Goal: Information Seeking & Learning: Compare options

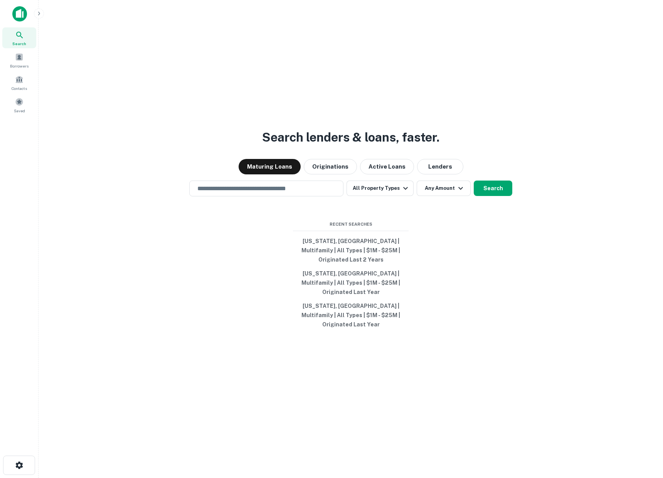
drag, startPoint x: 44, startPoint y: 14, endPoint x: 40, endPoint y: 14, distance: 4.6
click at [44, 14] on main "Search lenders & loans, faster. Maturing Loans Originations Active Loans Lender…" at bounding box center [351, 239] width 625 height 478
click at [40, 14] on icon "button" at bounding box center [39, 13] width 6 height 6
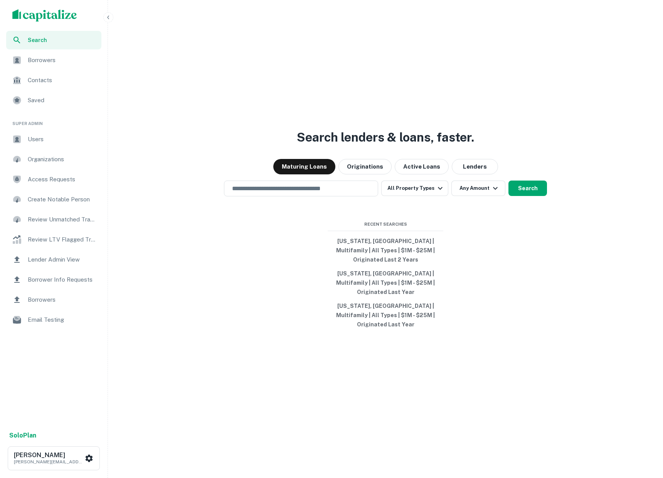
click at [43, 138] on span "Users" at bounding box center [62, 139] width 69 height 9
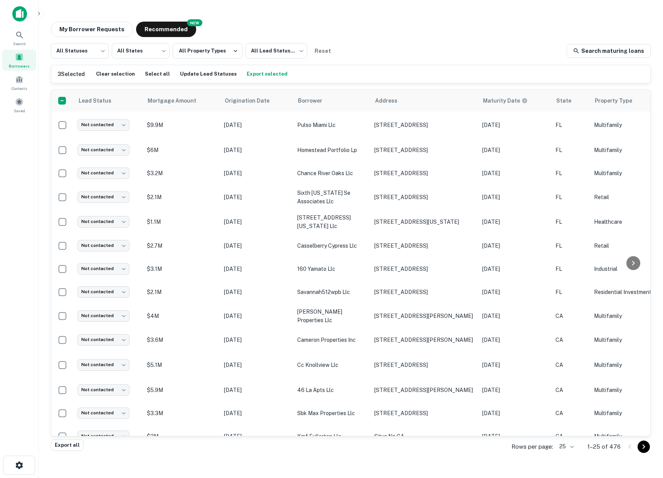
scroll to position [122, 0]
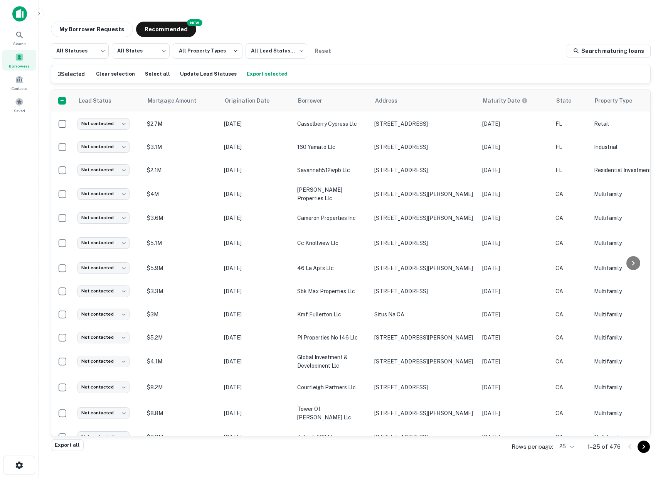
click at [24, 15] on img at bounding box center [19, 13] width 15 height 15
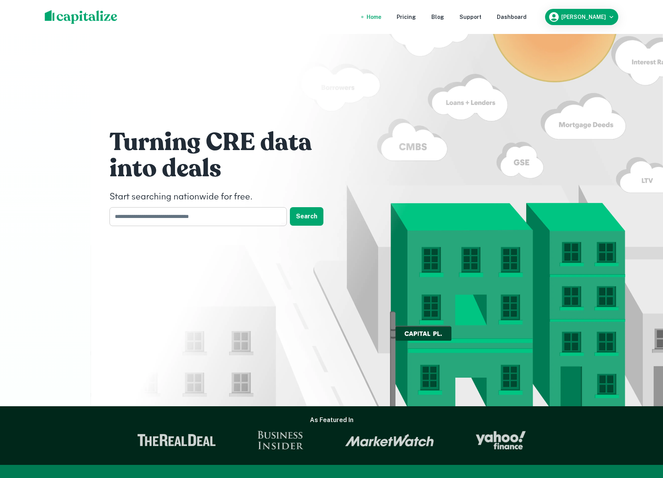
click at [156, 211] on input "text" at bounding box center [196, 216] width 172 height 19
click at [140, 218] on input "text" at bounding box center [196, 216] width 172 height 19
click at [144, 221] on input "text" at bounding box center [196, 216] width 172 height 19
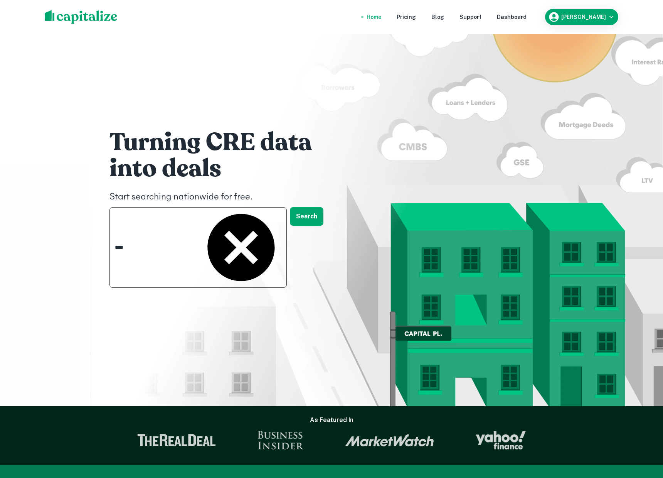
type input "*****"
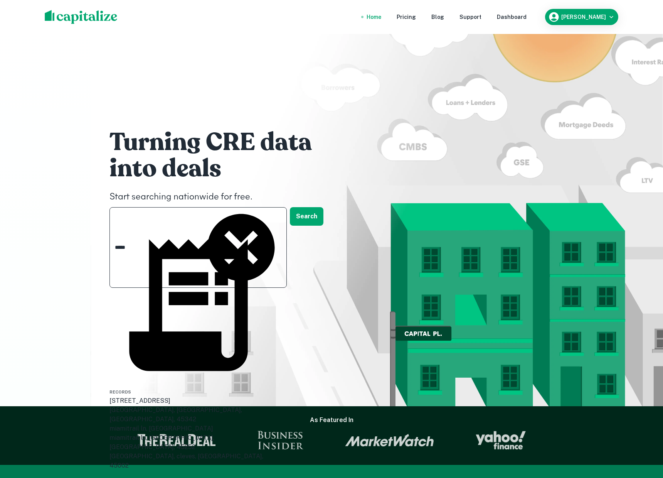
scroll to position [30, 0]
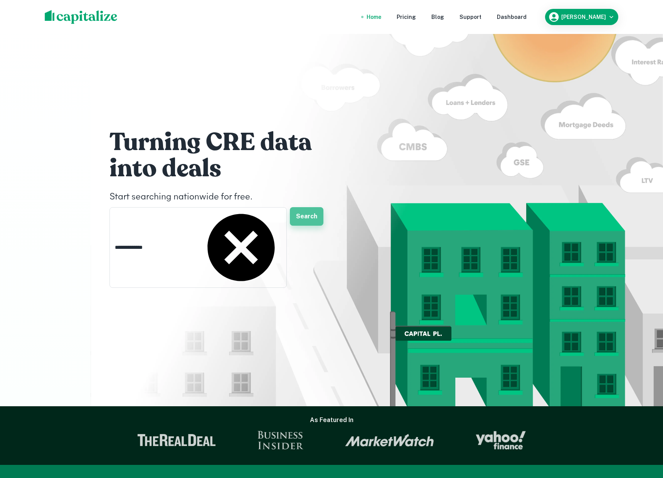
click at [312, 219] on button "Search" at bounding box center [307, 216] width 34 height 19
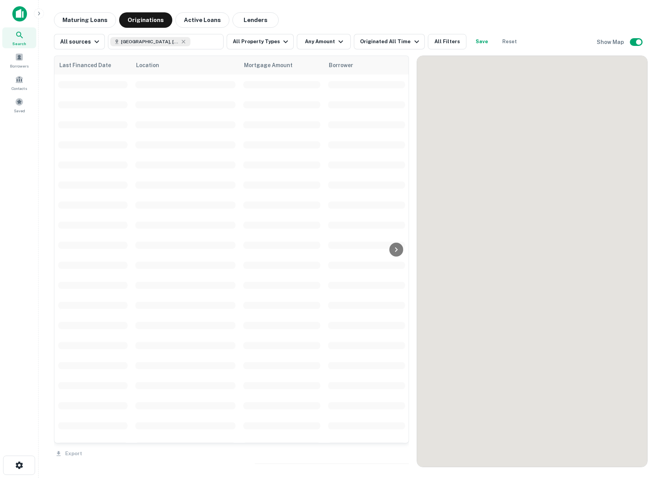
scroll to position [122, 0]
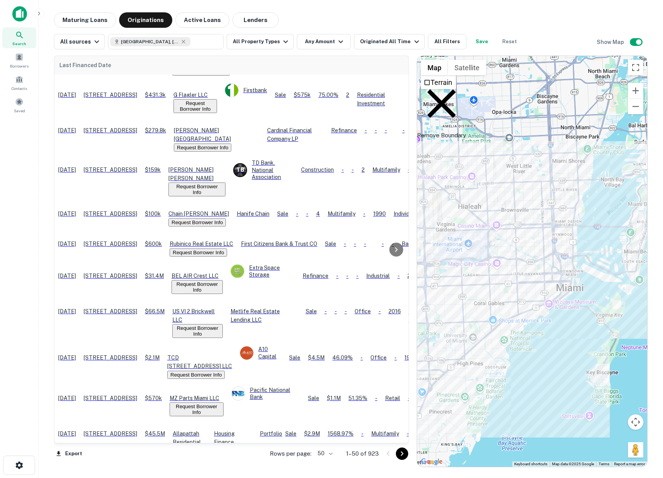
click at [428, 88] on icon at bounding box center [441, 103] width 49 height 49
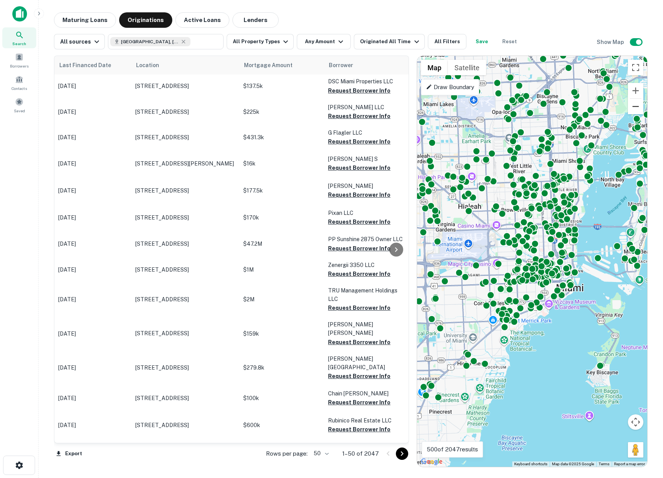
click at [632, 104] on button "Zoom out" at bounding box center [635, 106] width 15 height 15
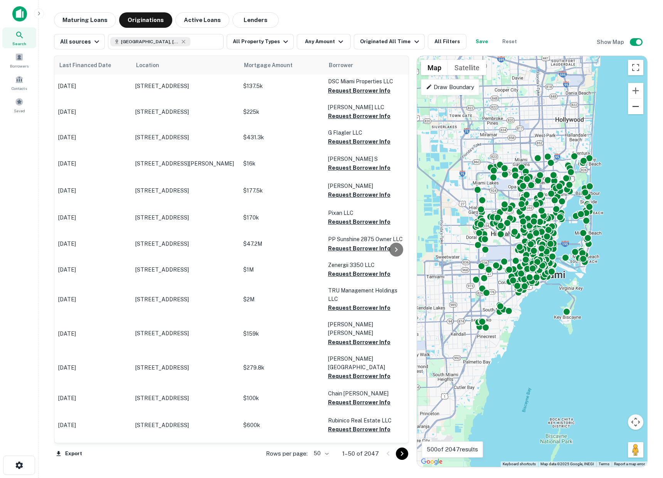
click at [633, 105] on button "Zoom out" at bounding box center [635, 106] width 15 height 15
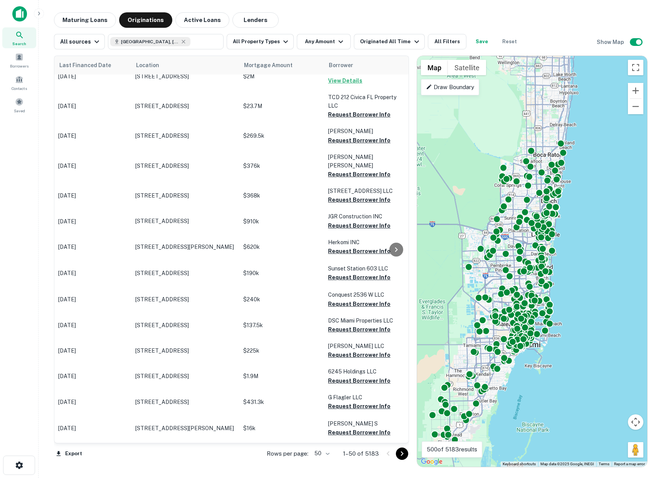
drag, startPoint x: 617, startPoint y: 133, endPoint x: 606, endPoint y: 209, distance: 76.8
click at [606, 209] on div "To activate drag with keyboard, press Alt + Enter. Once in keyboard drag state,…" at bounding box center [532, 261] width 230 height 411
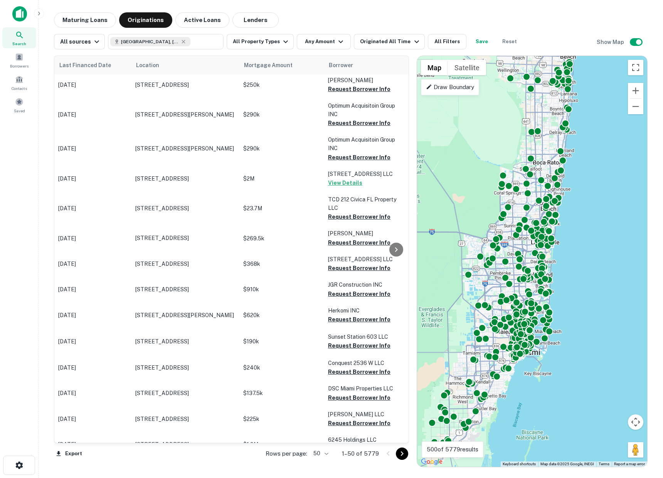
drag, startPoint x: 620, startPoint y: 138, endPoint x: 619, endPoint y: 146, distance: 8.1
click at [619, 146] on div "To activate drag with keyboard, press Alt + Enter. Once in keyboard drag state,…" at bounding box center [532, 261] width 230 height 411
click at [635, 106] on button "Zoom out" at bounding box center [635, 106] width 15 height 15
click at [261, 43] on button "All Property Types" at bounding box center [260, 41] width 67 height 15
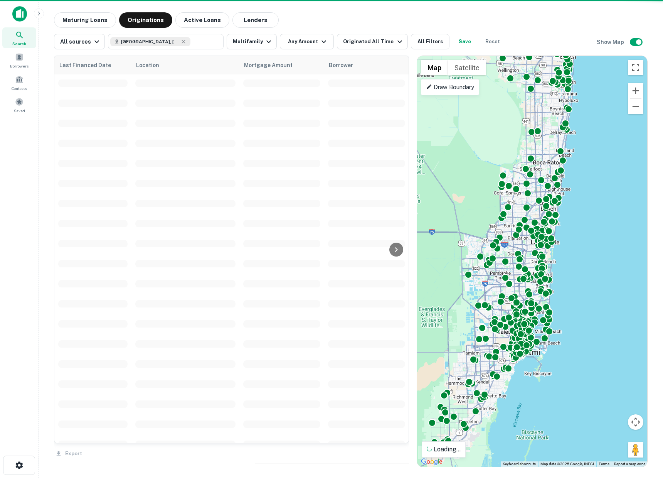
click at [301, 44] on div at bounding box center [331, 239] width 663 height 478
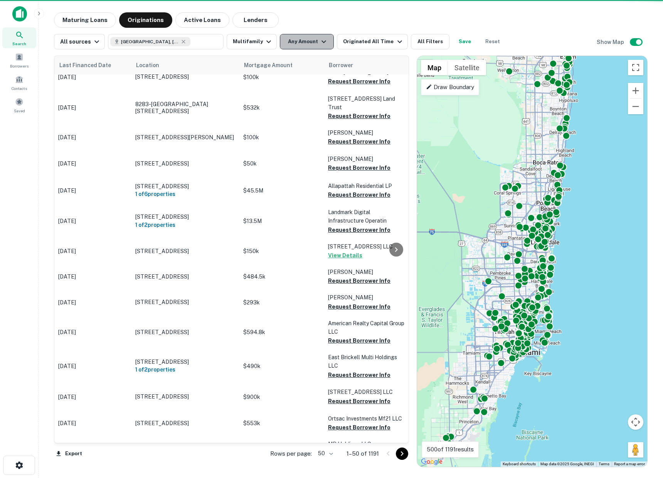
click at [304, 46] on button "Any Amount" at bounding box center [307, 41] width 54 height 15
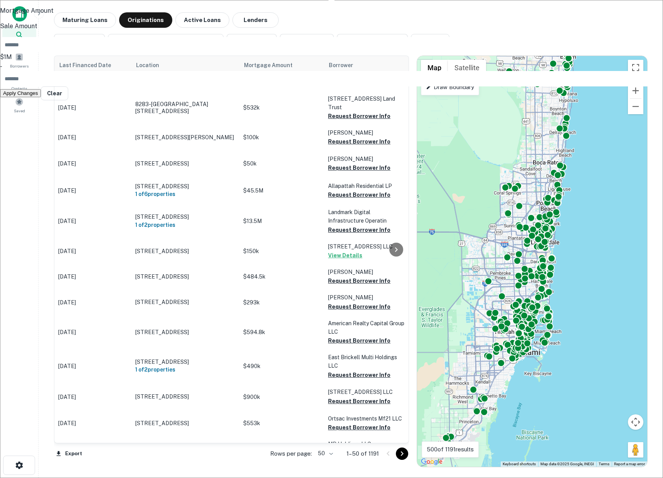
type input "*******"
click at [347, 86] on input "number" at bounding box center [336, 78] width 673 height 15
type input "********"
drag, startPoint x: 336, startPoint y: 106, endPoint x: 364, endPoint y: 25, distance: 84.8
click at [41, 106] on button "Apply Changes" at bounding box center [20, 102] width 41 height 8
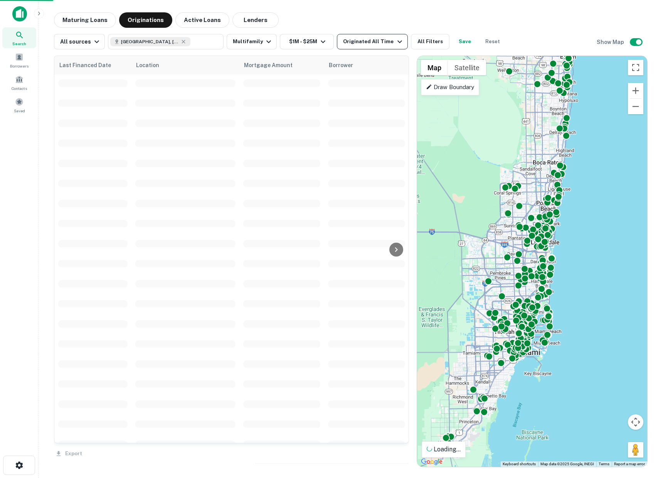
click at [361, 42] on div "Originated All Time" at bounding box center [373, 41] width 61 height 9
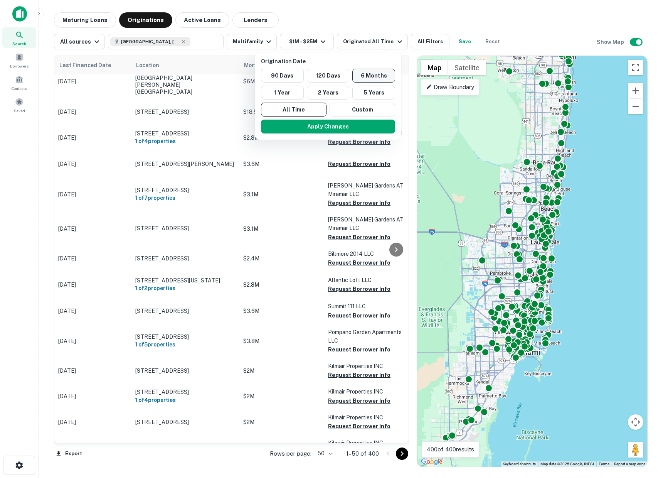
click at [376, 73] on button "6 Months" at bounding box center [373, 76] width 43 height 14
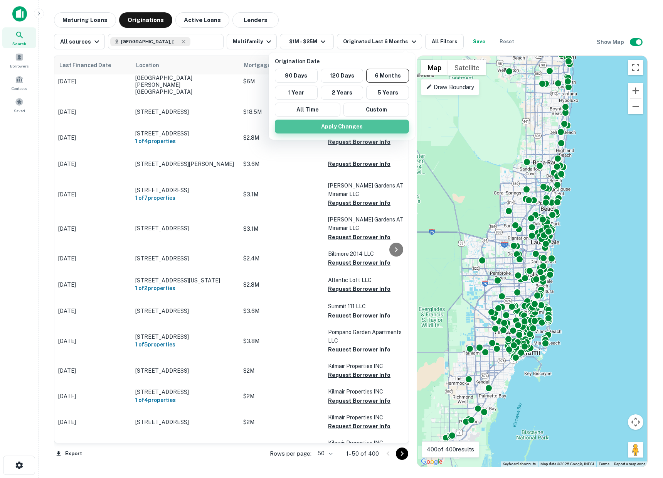
click at [343, 126] on button "Apply Changes" at bounding box center [342, 127] width 134 height 14
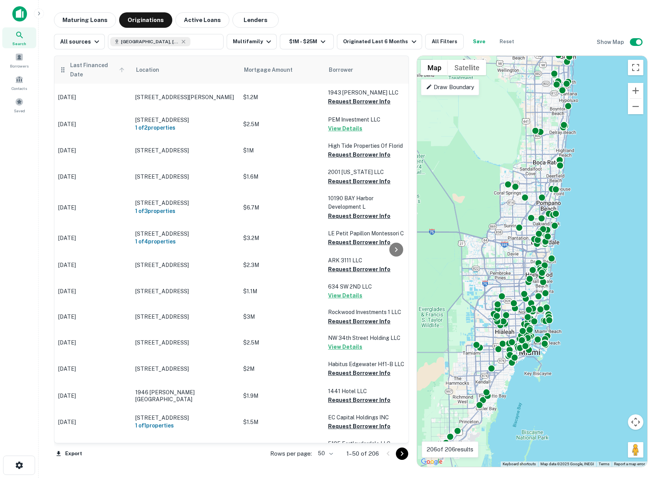
click at [77, 64] on span "Last Financed Date" at bounding box center [98, 70] width 57 height 19
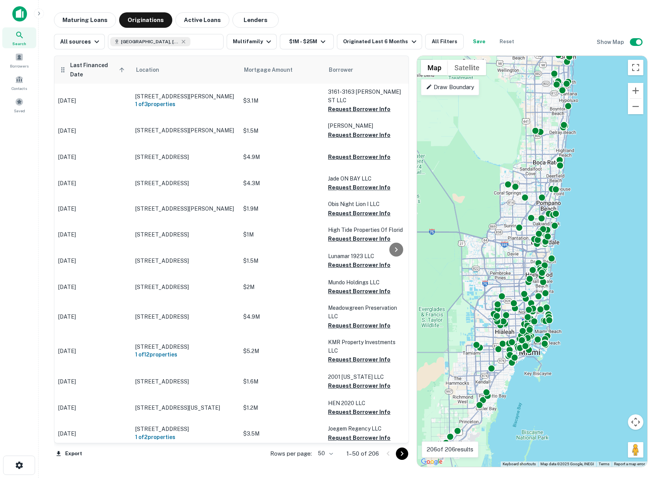
click at [74, 69] on span "Last Financed Date sorted ascending" at bounding box center [98, 70] width 57 height 19
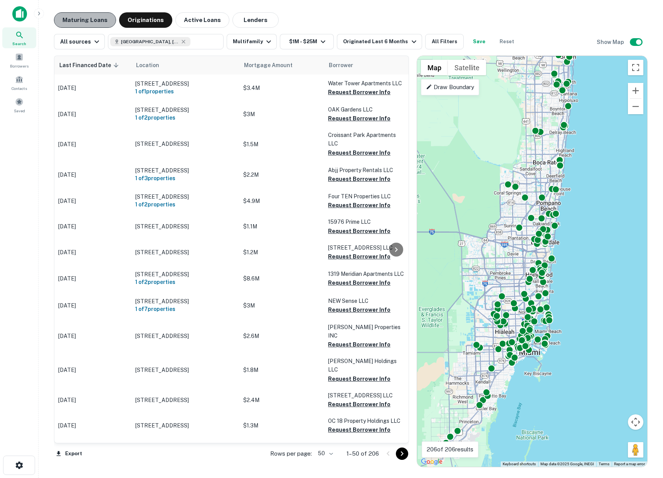
click at [92, 20] on button "Maturing Loans" at bounding box center [85, 19] width 62 height 15
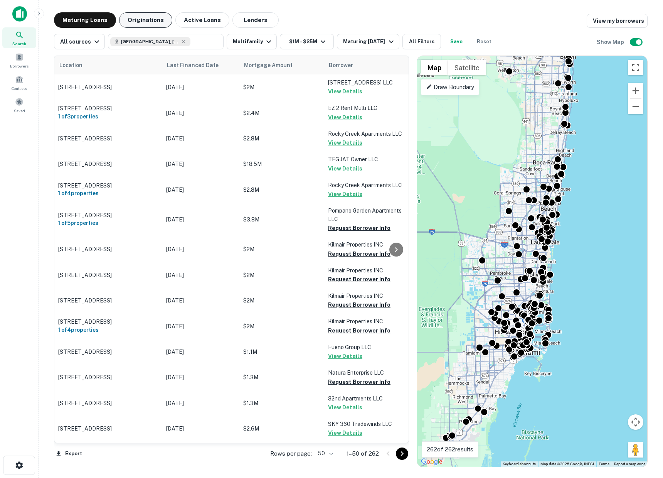
click at [145, 26] on button "Originations" at bounding box center [145, 19] width 53 height 15
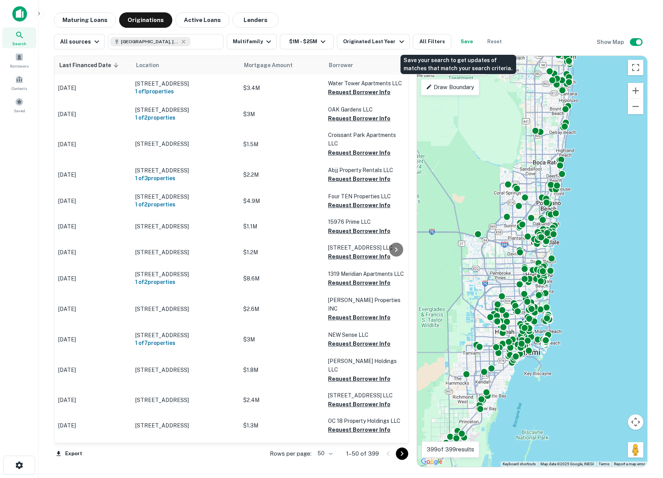
click at [462, 44] on button "Save" at bounding box center [467, 41] width 25 height 15
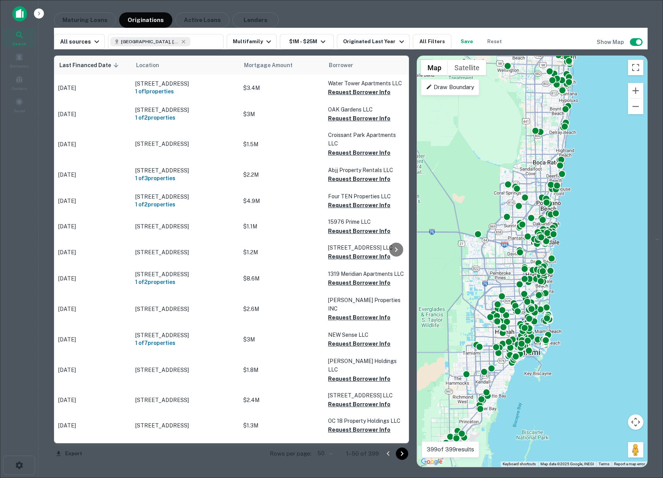
type input "**********"
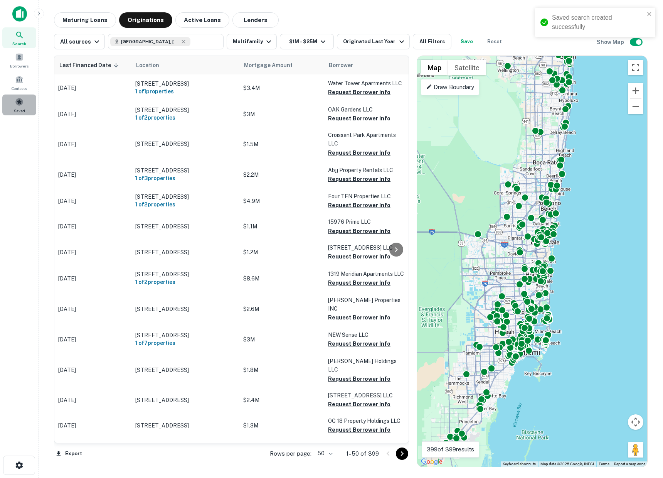
click at [17, 105] on span at bounding box center [19, 102] width 8 height 8
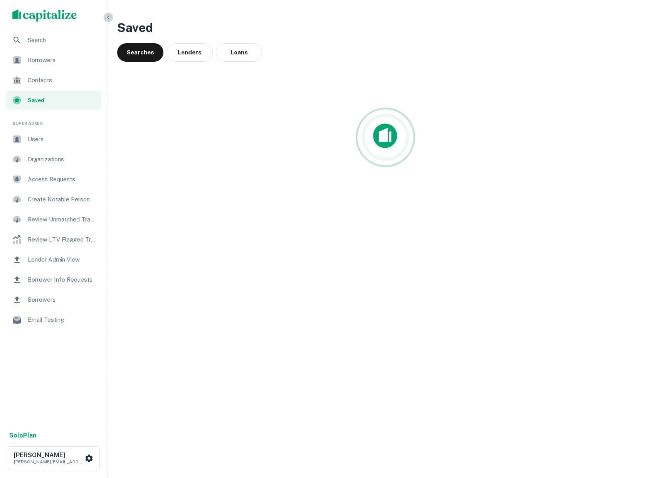
click at [105, 19] on icon "button" at bounding box center [108, 17] width 6 height 6
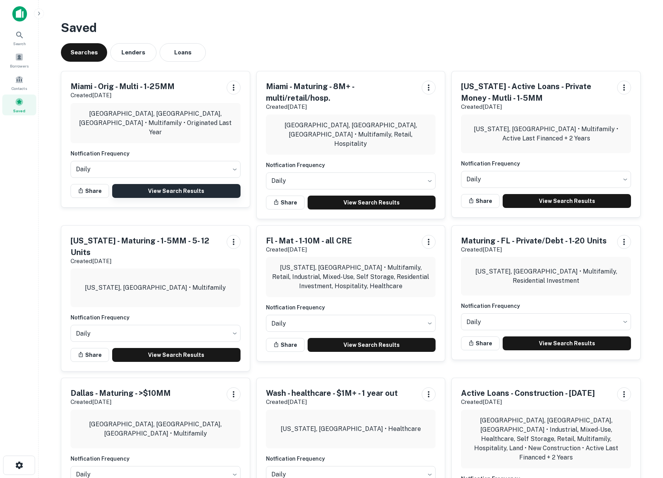
click at [167, 191] on link "View Search Results" at bounding box center [176, 191] width 128 height 14
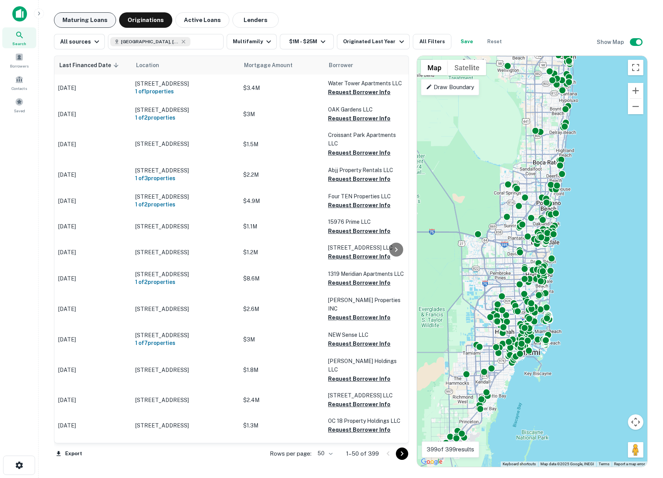
click at [77, 25] on button "Maturing Loans" at bounding box center [85, 19] width 62 height 15
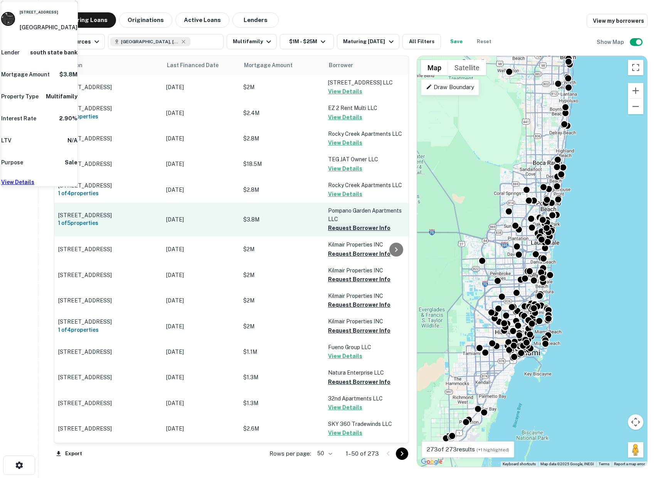
click at [337, 233] on button "Request Borrower Info" at bounding box center [359, 227] width 62 height 9
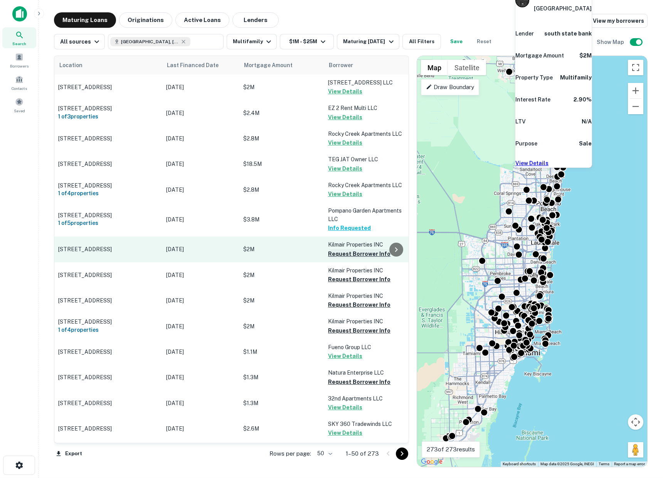
click at [344, 258] on button "Request Borrower Info" at bounding box center [359, 253] width 62 height 9
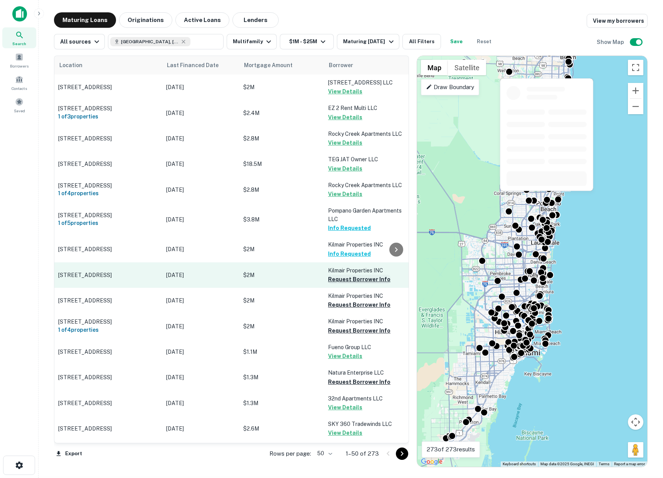
click at [338, 284] on button "Request Borrower Info" at bounding box center [359, 279] width 62 height 9
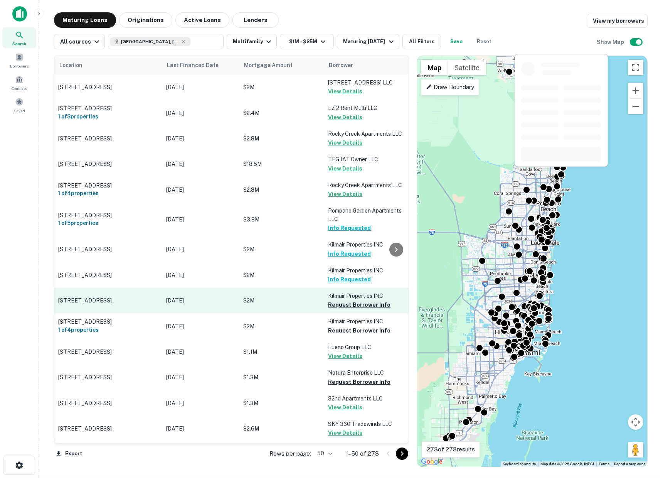
click at [341, 307] on button "Request Borrower Info" at bounding box center [359, 304] width 62 height 9
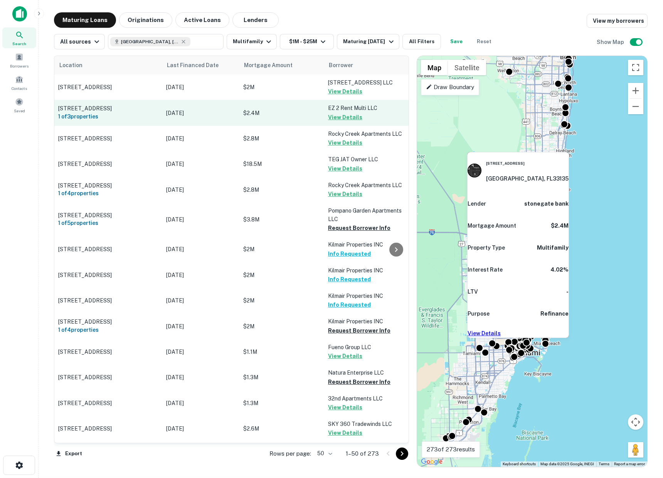
click at [296, 114] on p "$2.4M" at bounding box center [281, 113] width 77 height 8
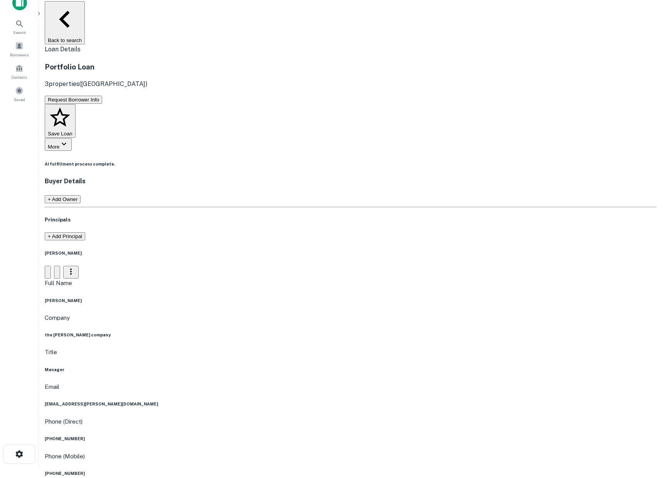
scroll to position [25, 0]
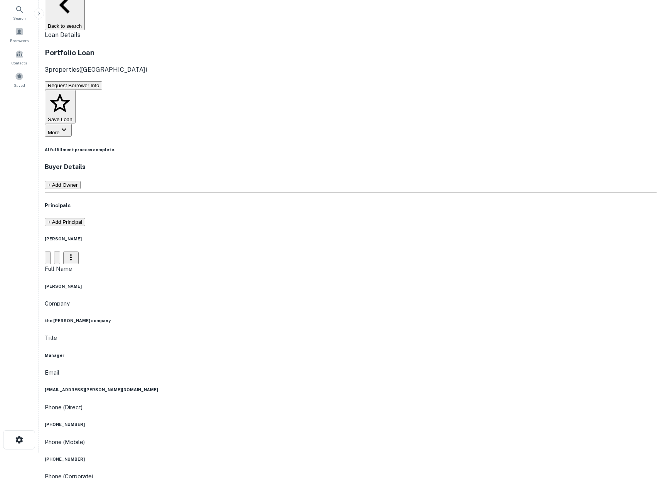
click at [72, 124] on button "More" at bounding box center [58, 130] width 27 height 13
click at [44, 453] on link "View Lender" at bounding box center [25, 456] width 35 height 7
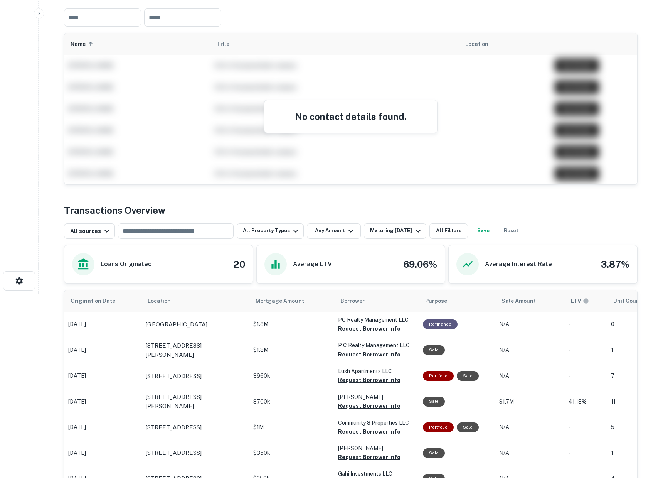
scroll to position [186, 0]
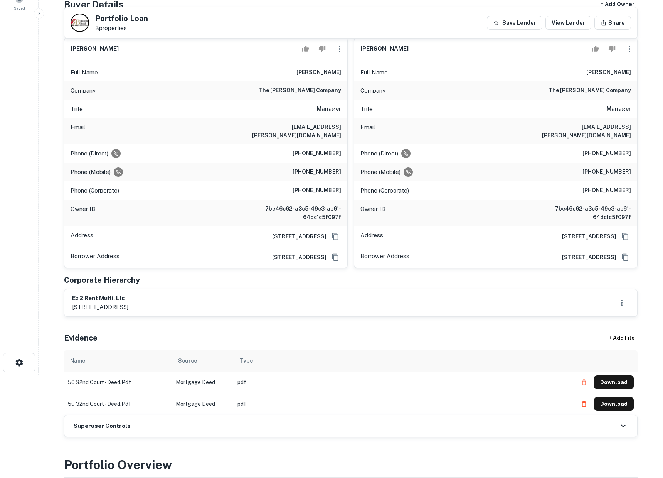
scroll to position [27, 0]
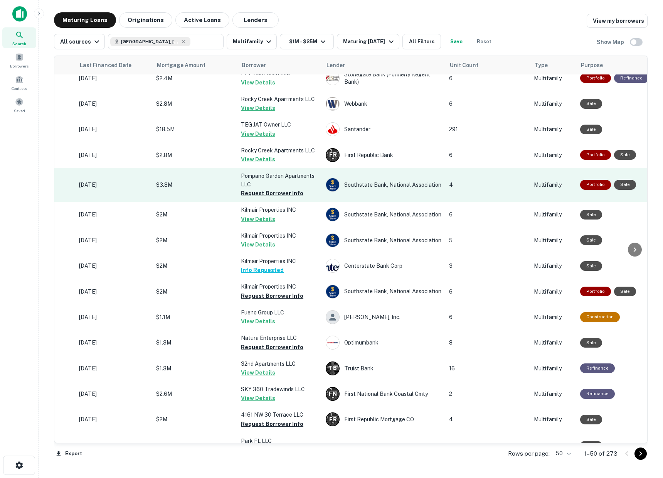
scroll to position [35, 0]
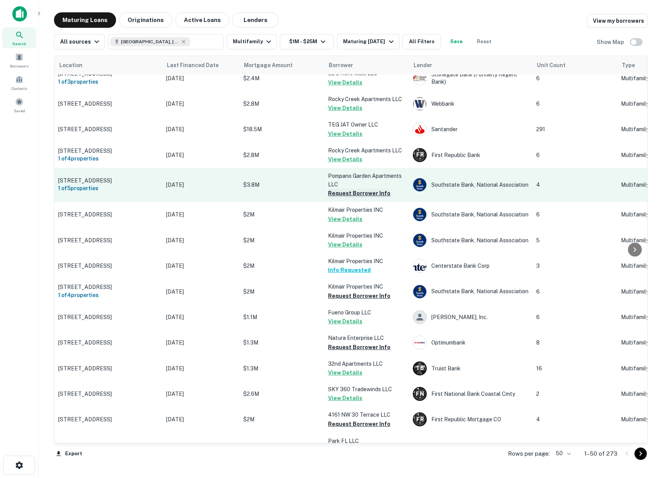
click at [347, 198] on button "Request Borrower Info" at bounding box center [359, 193] width 62 height 9
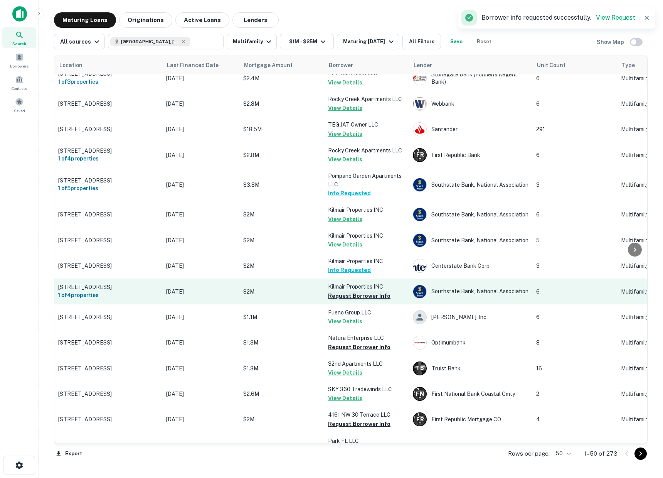
click at [342, 300] on button "Request Borrower Info" at bounding box center [359, 295] width 62 height 9
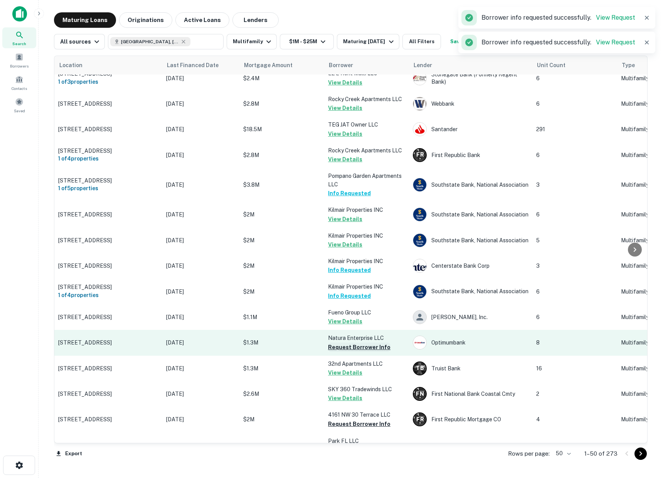
click at [345, 352] on button "Request Borrower Info" at bounding box center [359, 346] width 62 height 9
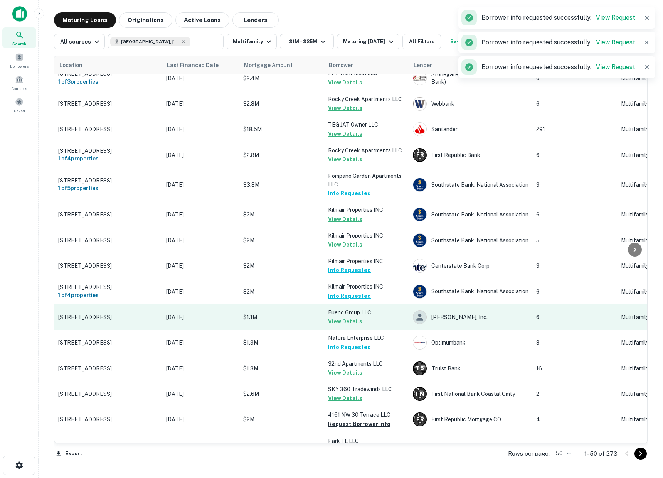
scroll to position [0, 0]
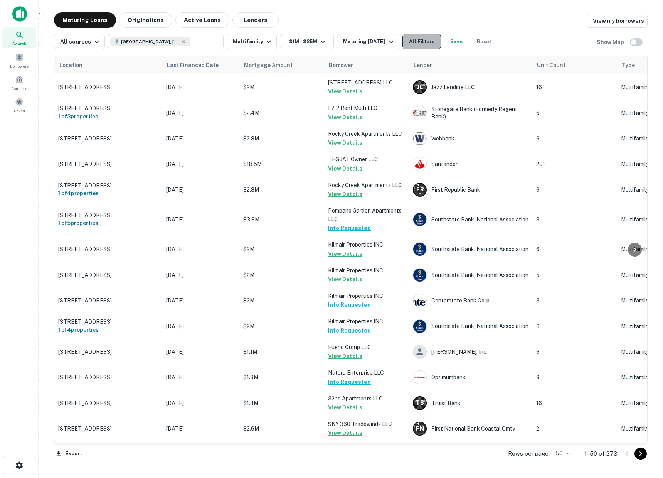
click at [418, 42] on button "All Filters" at bounding box center [422, 41] width 39 height 15
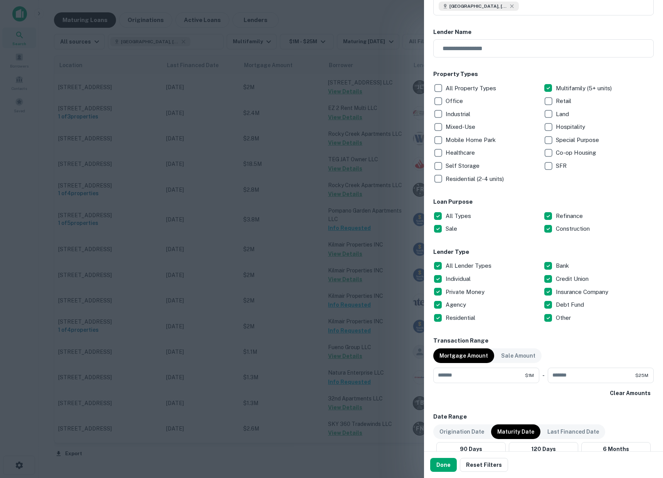
scroll to position [64, 0]
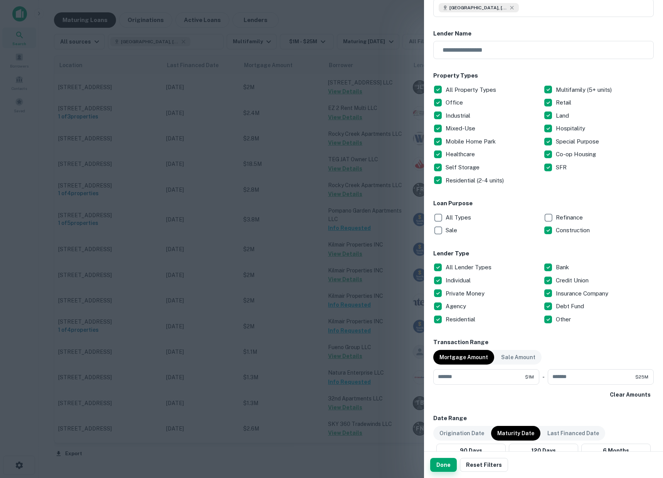
drag, startPoint x: 438, startPoint y: 466, endPoint x: 344, endPoint y: 185, distance: 296.1
click at [438, 466] on button "Done" at bounding box center [443, 465] width 27 height 14
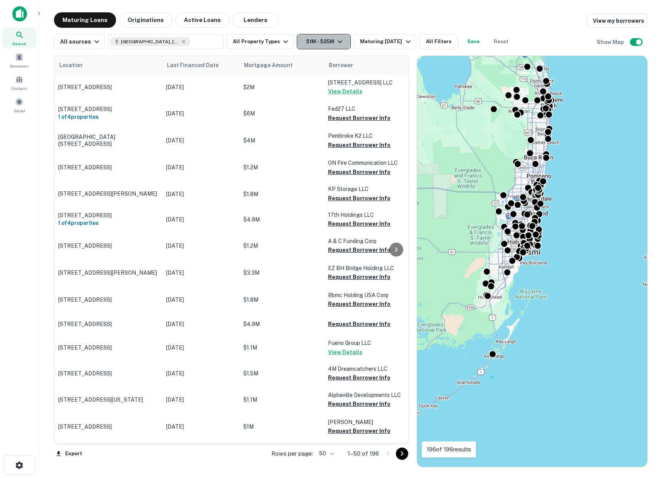
click at [331, 47] on button "$1M - $25M" at bounding box center [324, 41] width 54 height 15
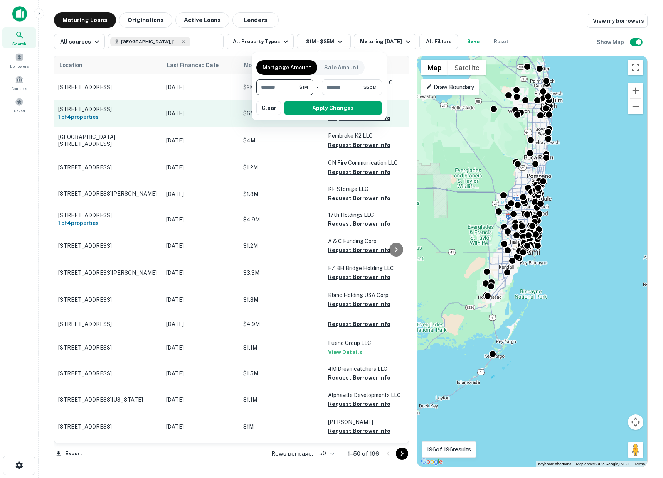
click at [271, 107] on button "Clear" at bounding box center [268, 108] width 25 height 14
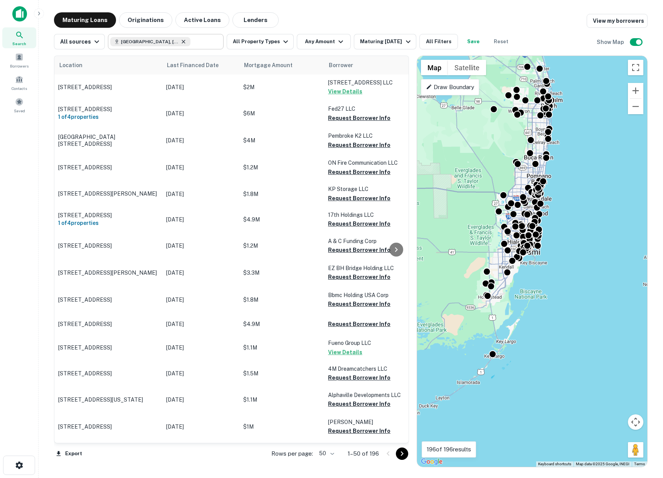
click at [180, 40] on icon at bounding box center [183, 42] width 6 height 6
type input "**********"
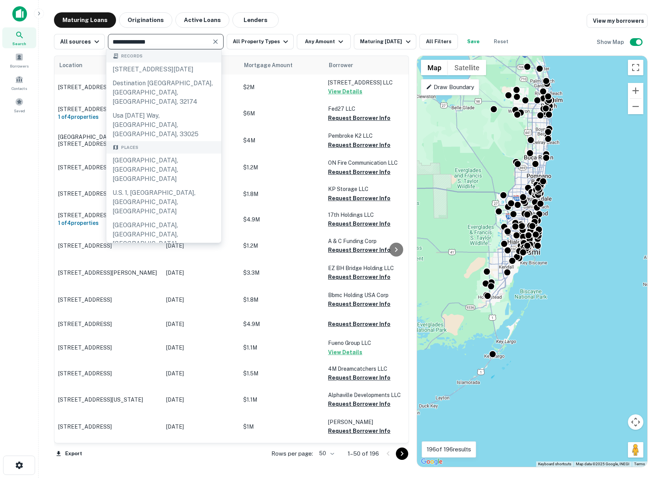
click at [212, 41] on icon "Clear" at bounding box center [216, 42] width 8 height 8
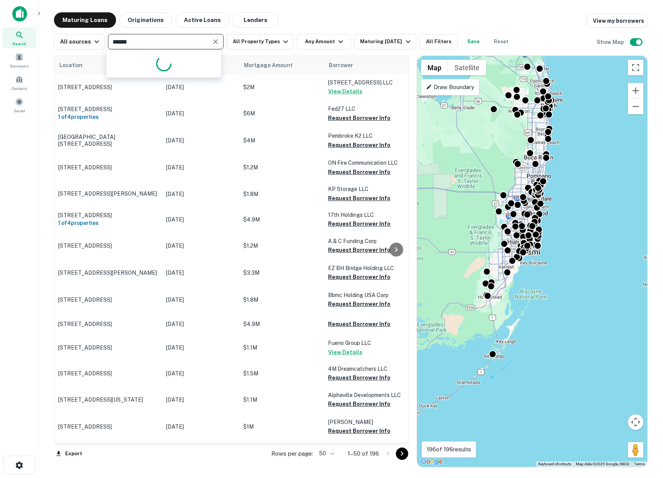
type input "*******"
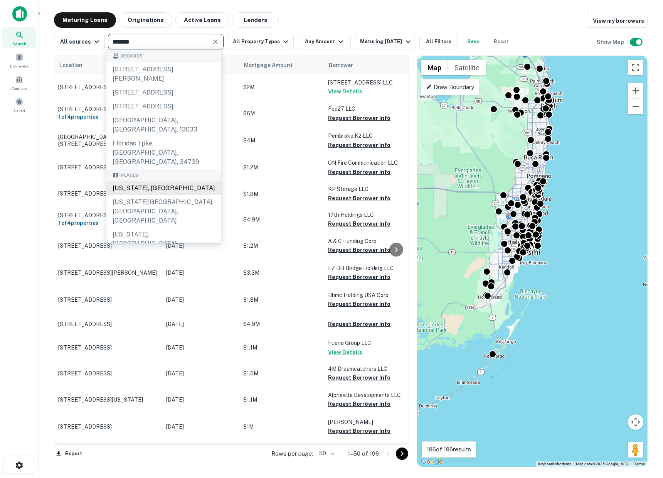
click at [137, 181] on div "Florida, USA" at bounding box center [163, 188] width 115 height 14
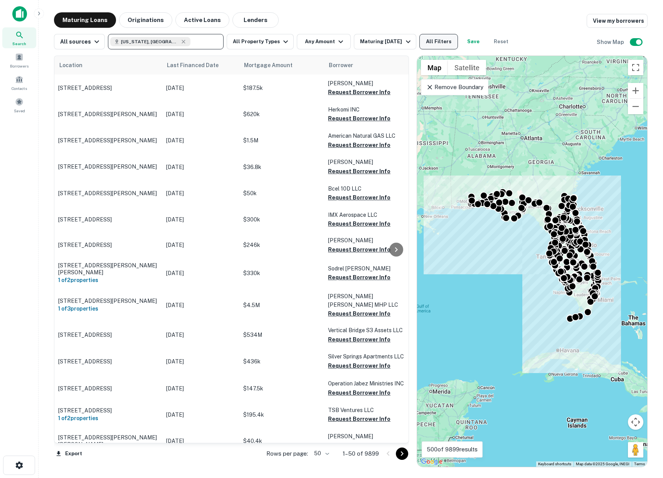
click at [453, 45] on button "All Filters" at bounding box center [439, 41] width 39 height 15
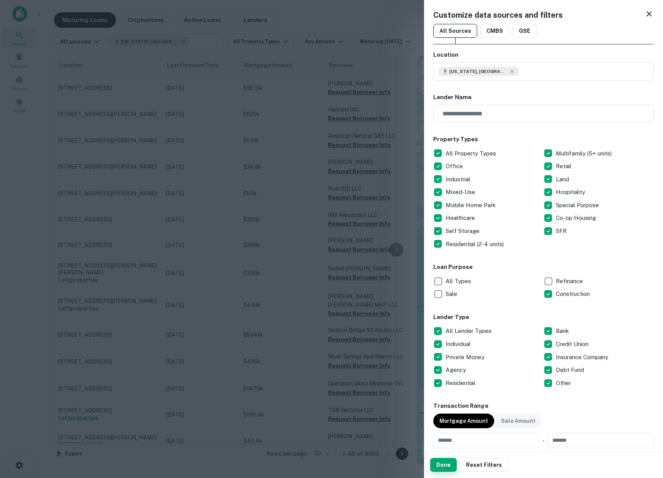
click at [444, 470] on button "Done" at bounding box center [443, 465] width 27 height 14
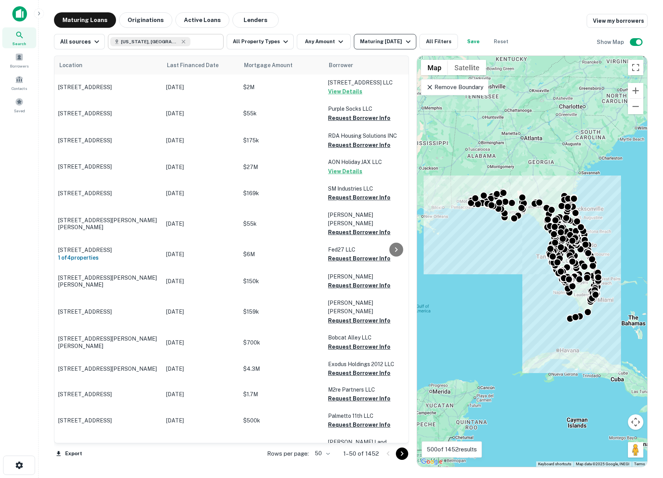
click at [364, 42] on div "Maturing In 6 Months" at bounding box center [386, 41] width 52 height 9
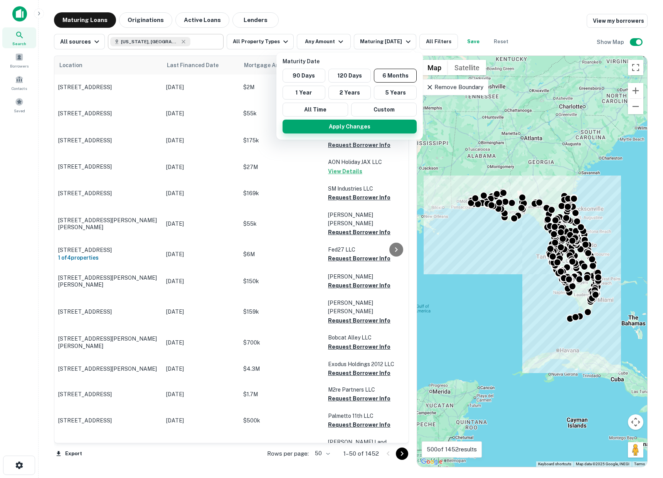
drag, startPoint x: 310, startPoint y: 91, endPoint x: 320, endPoint y: 121, distance: 32.0
click at [311, 91] on button "1 Year" at bounding box center [304, 93] width 43 height 14
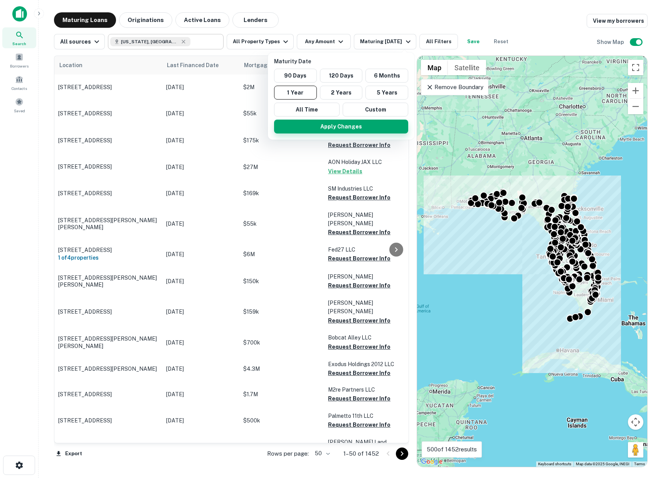
click at [319, 125] on button "Apply Changes" at bounding box center [341, 127] width 134 height 14
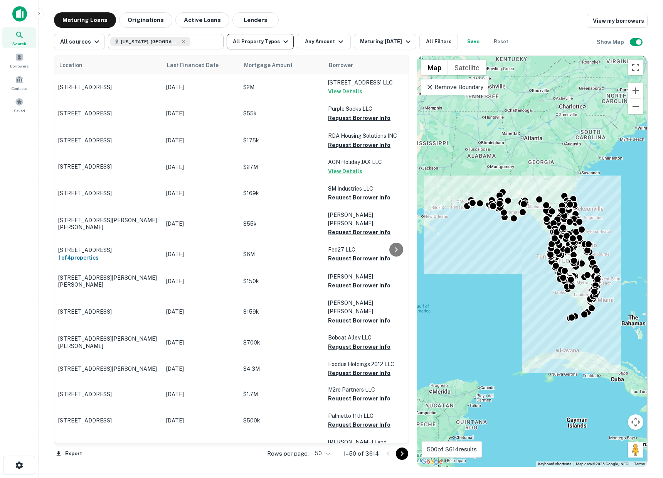
click at [256, 39] on button "All Property Types" at bounding box center [260, 41] width 67 height 15
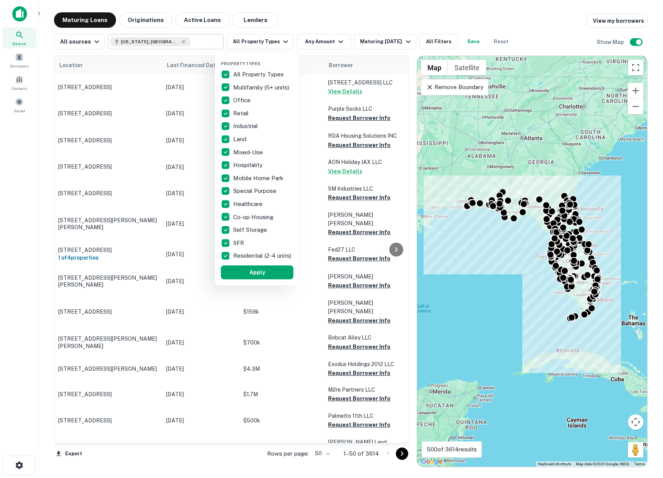
drag, startPoint x: 293, startPoint y: 49, endPoint x: 312, endPoint y: 41, distance: 21.1
click at [295, 49] on div at bounding box center [331, 239] width 663 height 478
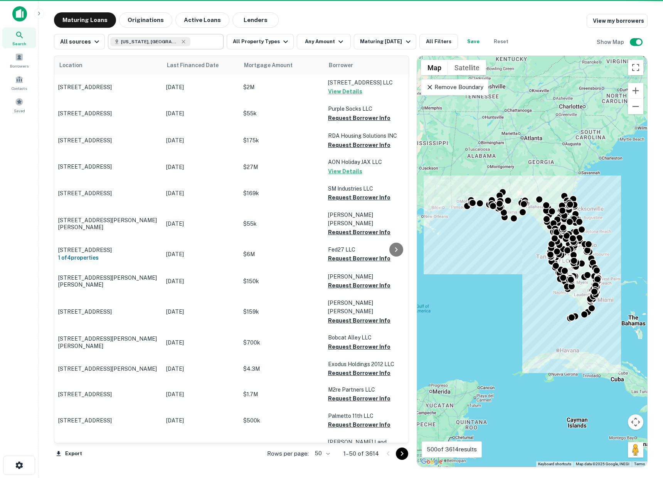
click at [313, 40] on div "Property Types All Property Types Multifamily (5+ units) Office Retail Industri…" at bounding box center [331, 239] width 663 height 478
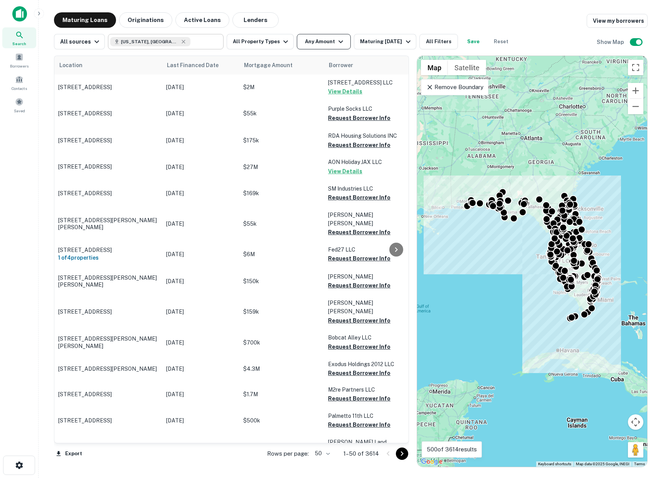
click at [313, 42] on button "Any Amount" at bounding box center [324, 41] width 54 height 15
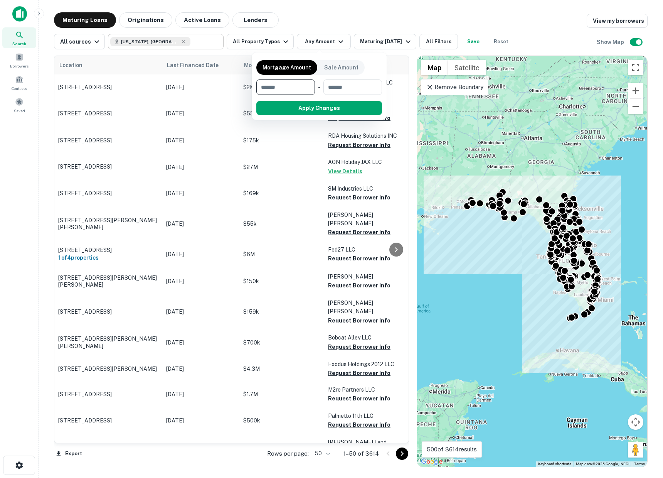
click at [280, 84] on input "number" at bounding box center [282, 86] width 53 height 15
type input "*******"
click at [304, 110] on button "Apply Changes" at bounding box center [333, 108] width 98 height 14
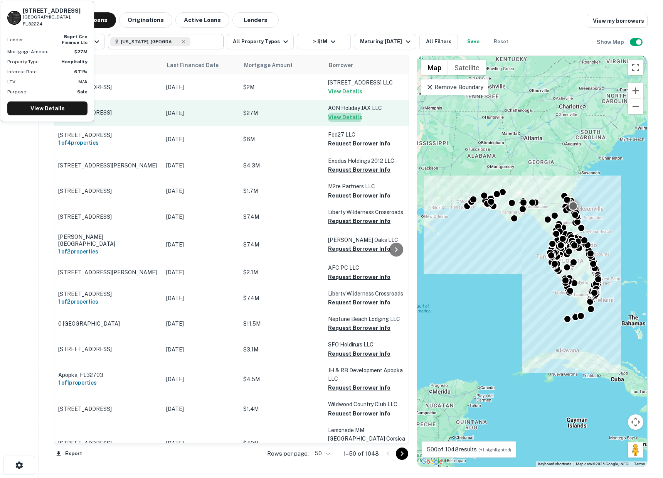
click at [330, 115] on button "View Details" at bounding box center [345, 117] width 34 height 9
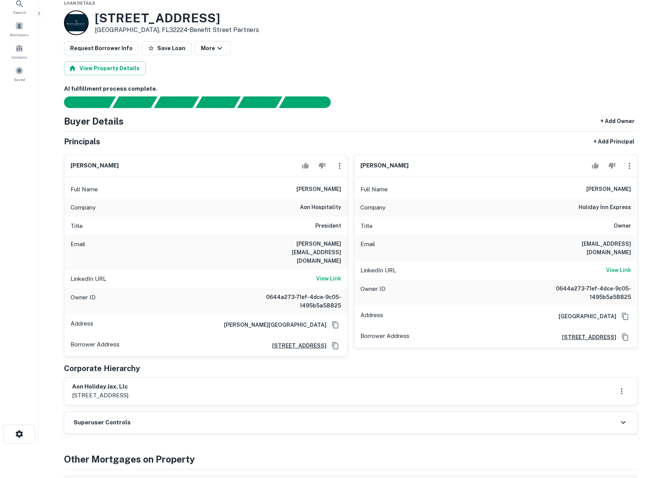
scroll to position [30, 0]
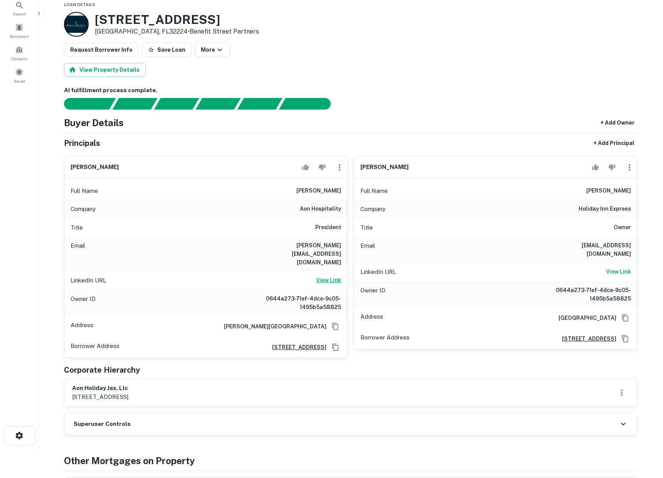
click at [328, 276] on h6 "View Link" at bounding box center [328, 280] width 25 height 8
click at [323, 276] on h6 "View Link" at bounding box center [328, 280] width 25 height 8
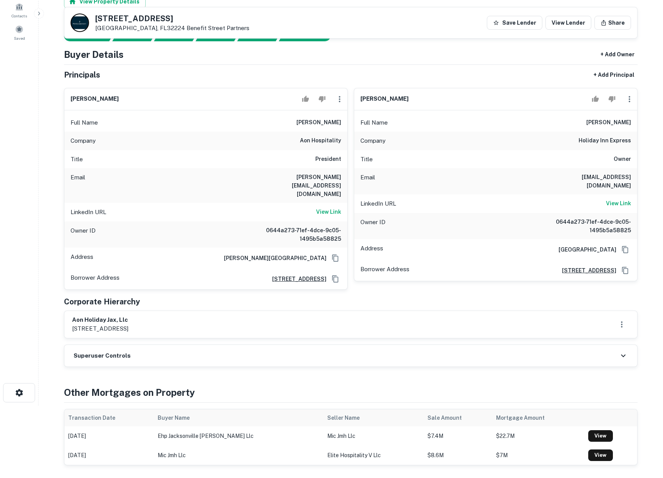
scroll to position [52, 0]
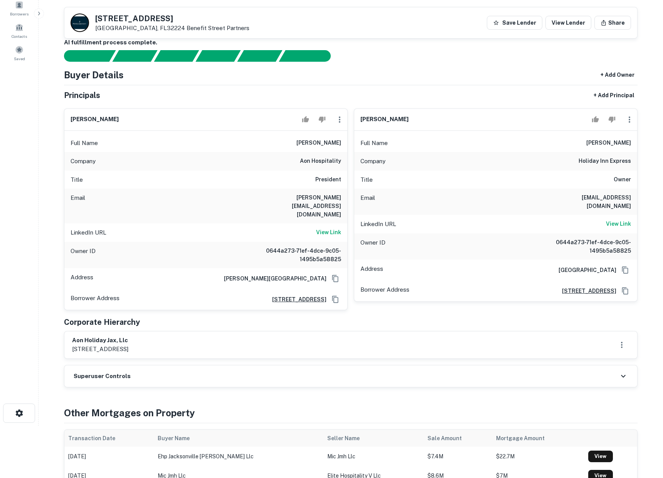
click at [610, 144] on h6 "diviya patel" at bounding box center [609, 142] width 45 height 9
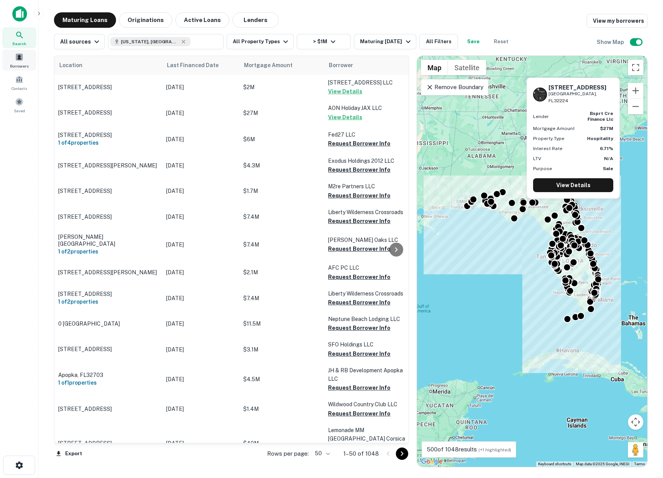
click at [17, 64] on span "Borrowers" at bounding box center [19, 66] width 19 height 6
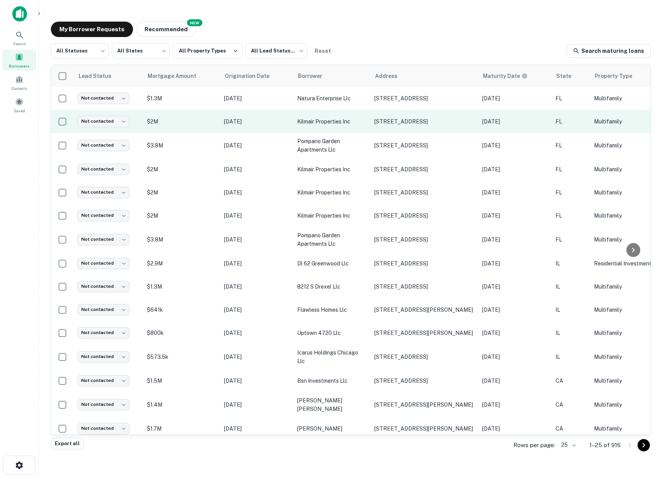
scroll to position [0, 229]
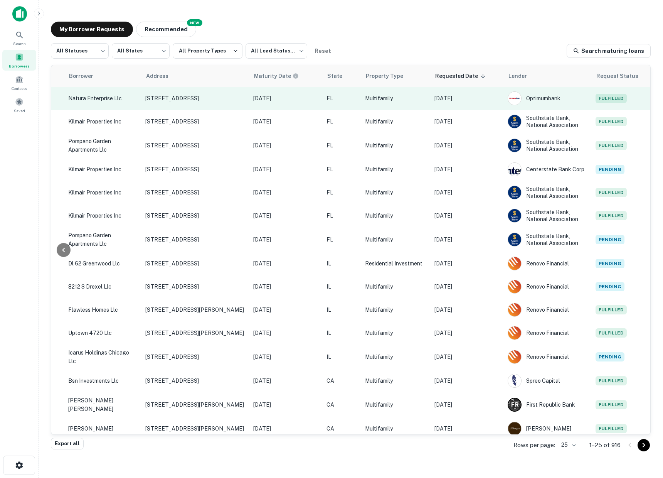
click at [485, 98] on p "[DATE]" at bounding box center [468, 98] width 66 height 8
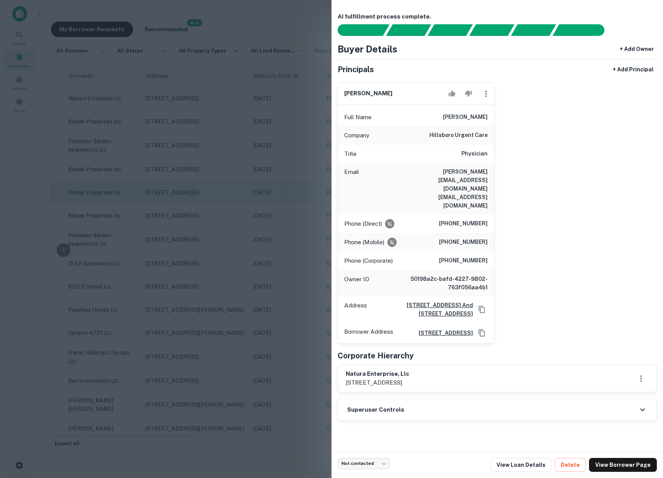
drag, startPoint x: 240, startPoint y: 203, endPoint x: 270, endPoint y: 192, distance: 31.7
click at [240, 203] on div at bounding box center [331, 239] width 663 height 478
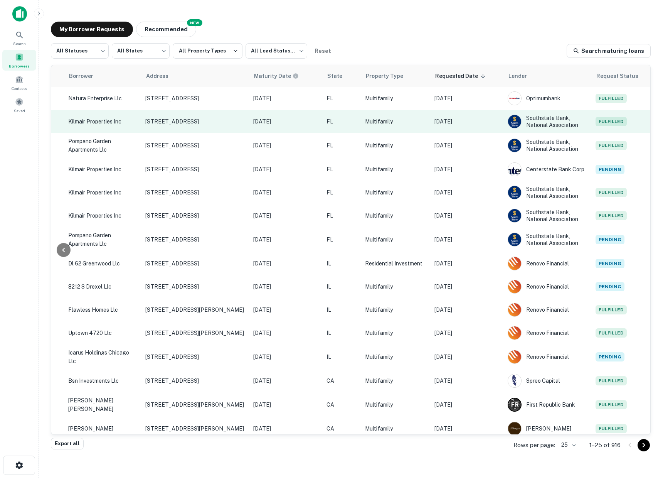
click at [481, 126] on p "[DATE]" at bounding box center [468, 121] width 66 height 8
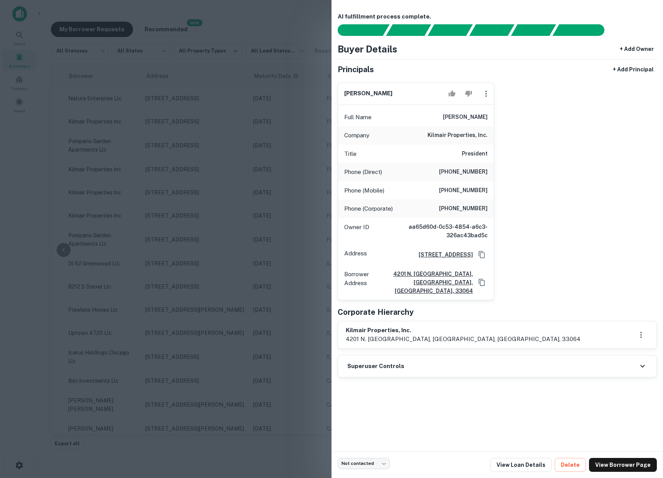
click at [251, 199] on div at bounding box center [331, 239] width 663 height 478
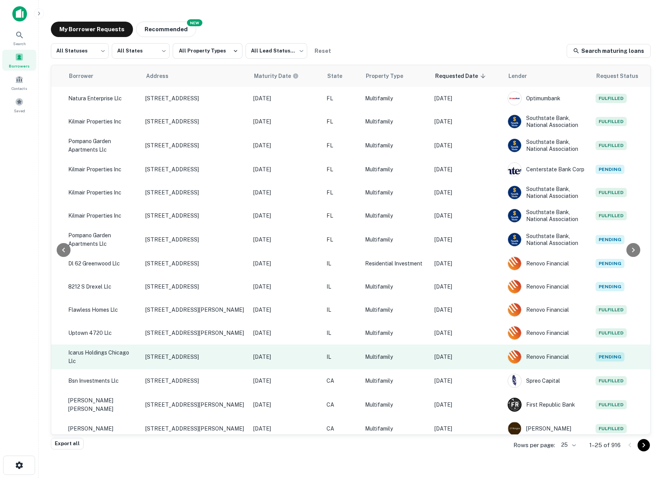
scroll to position [0, 0]
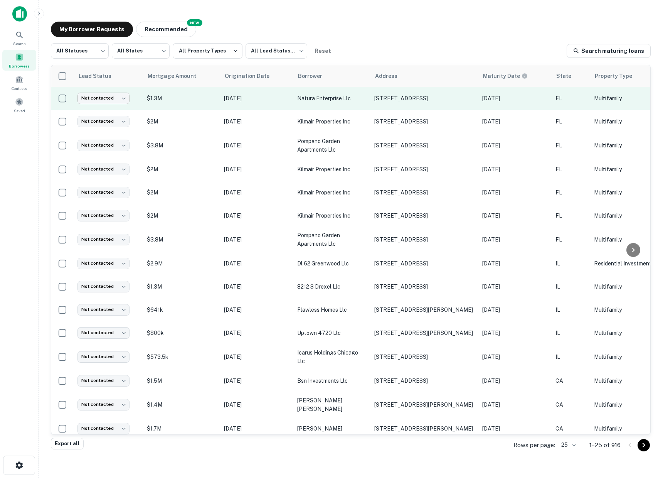
click at [123, 95] on body "Search Borrowers Contacts Saved My Borrower Requests NEW Recommended All Status…" at bounding box center [331, 239] width 663 height 478
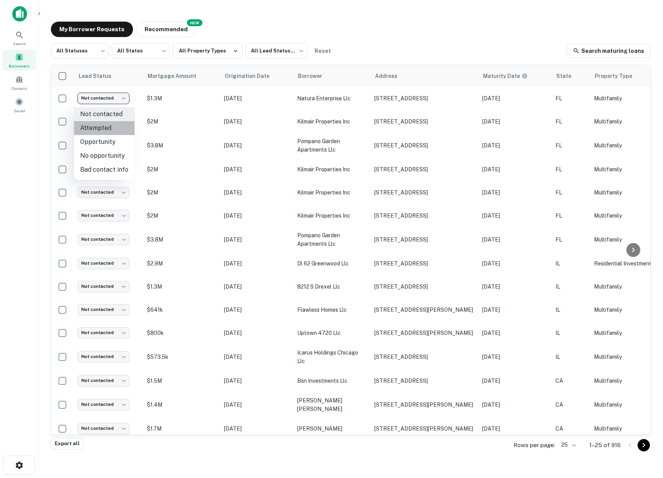
click at [108, 132] on li "Attempted" at bounding box center [104, 128] width 61 height 14
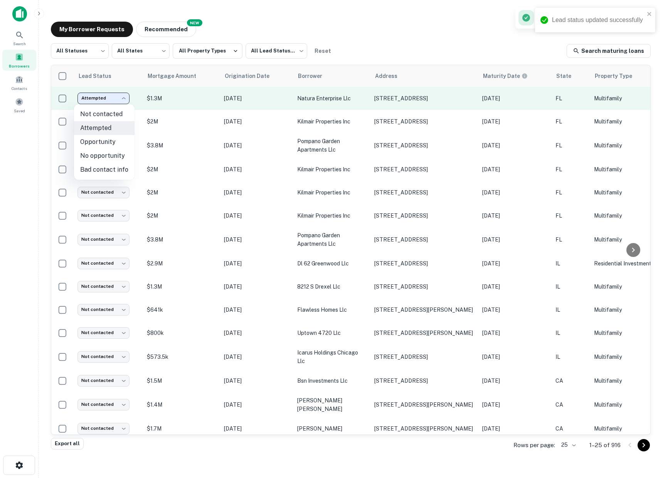
click at [111, 98] on body "Lead status updated successfully Search Borrowers Contacts Saved My Borrower Re…" at bounding box center [331, 239] width 663 height 478
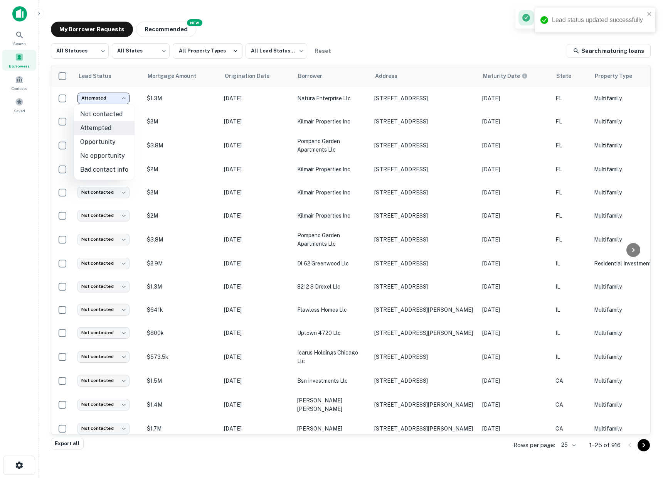
drag, startPoint x: 103, startPoint y: 141, endPoint x: 109, endPoint y: 118, distance: 23.8
click at [103, 141] on li "Opportunity" at bounding box center [104, 142] width 61 height 14
type input "**********"
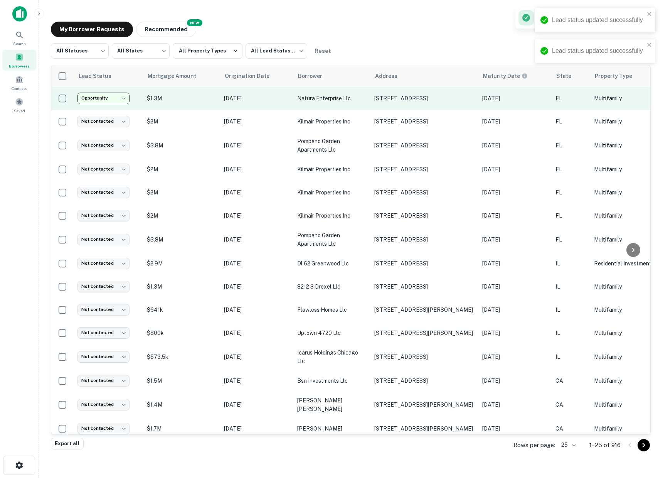
click at [110, 101] on body "**********" at bounding box center [331, 239] width 663 height 478
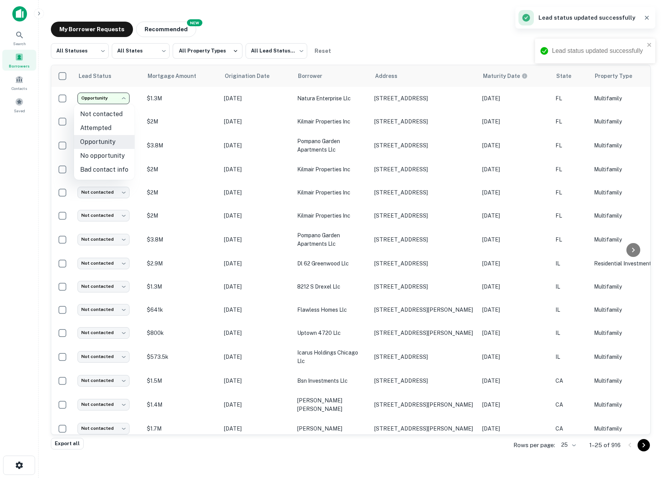
drag, startPoint x: 108, startPoint y: 98, endPoint x: 113, endPoint y: 123, distance: 24.7
click at [108, 98] on body "**********" at bounding box center [331, 239] width 663 height 478
click at [228, 21] on div at bounding box center [331, 239] width 663 height 478
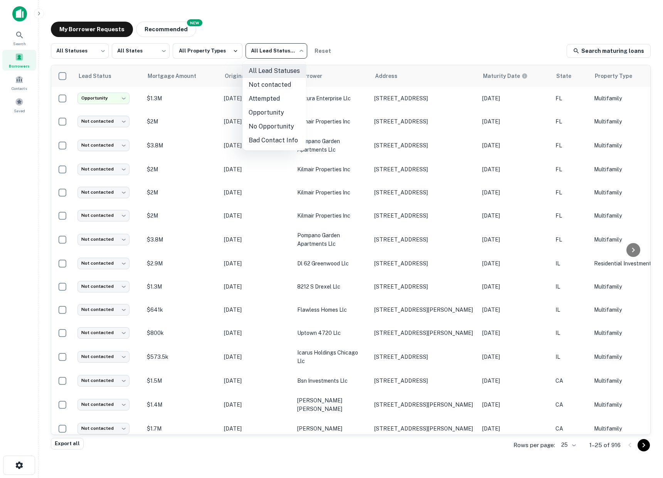
click at [268, 50] on body "**********" at bounding box center [331, 239] width 663 height 478
click at [264, 110] on li "Opportunity" at bounding box center [275, 113] width 64 height 14
type input "**********"
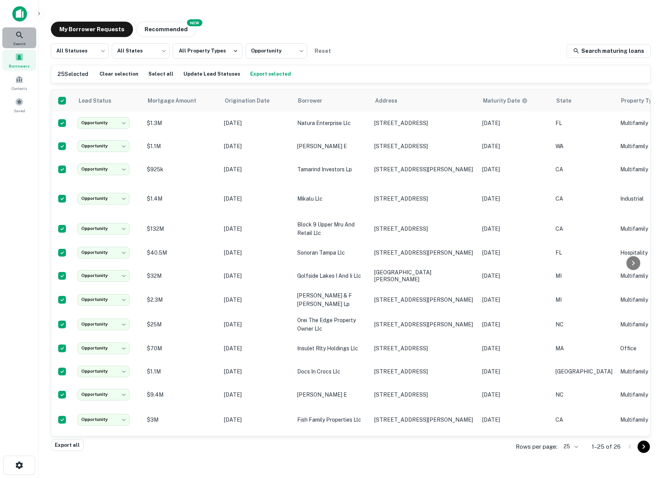
click at [17, 38] on icon at bounding box center [19, 34] width 9 height 9
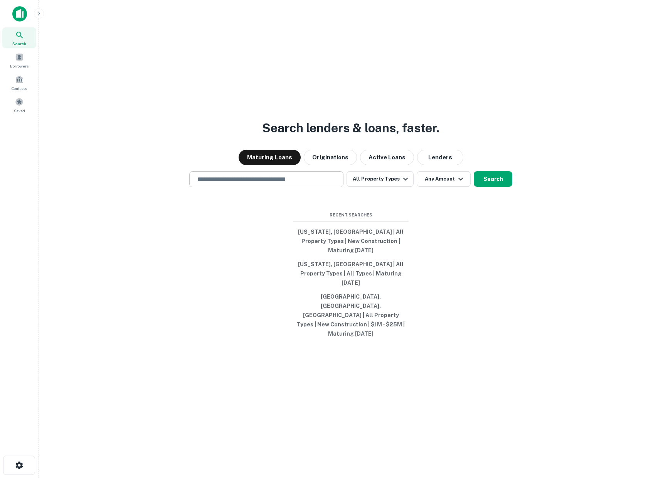
click at [236, 184] on input "text" at bounding box center [266, 179] width 147 height 9
type input "*"
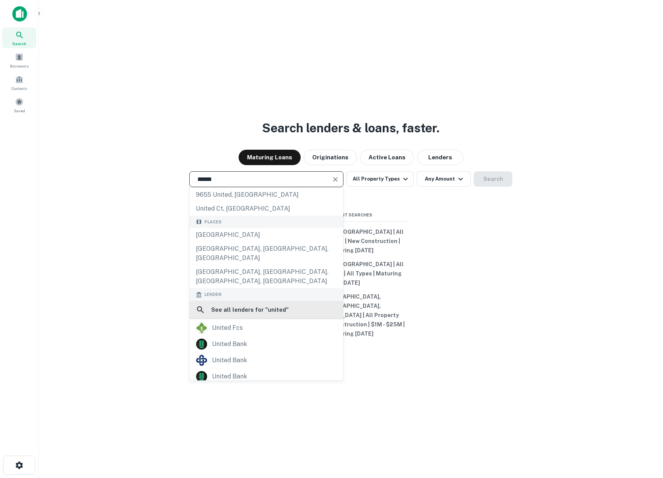
scroll to position [40, 0]
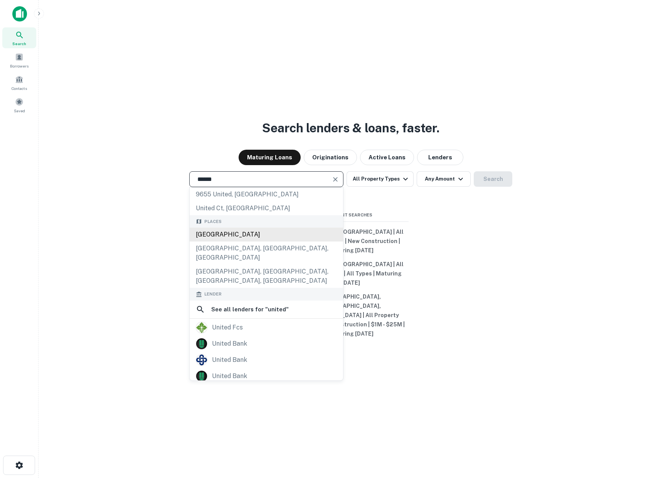
click at [210, 241] on div "[GEOGRAPHIC_DATA]" at bounding box center [266, 235] width 153 height 14
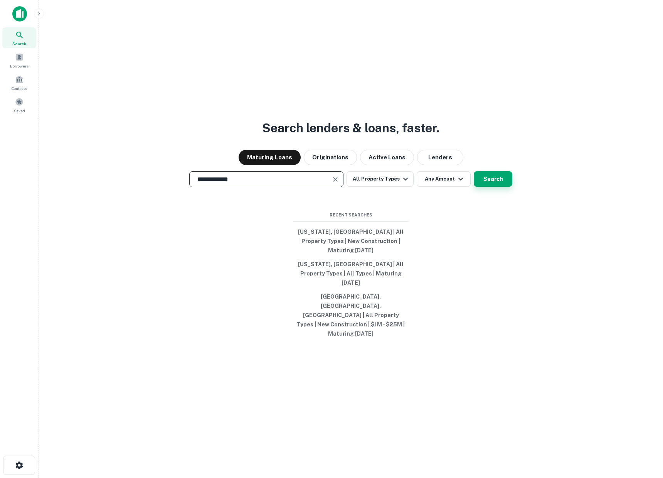
type input "**********"
click at [488, 187] on button "Search" at bounding box center [493, 178] width 39 height 15
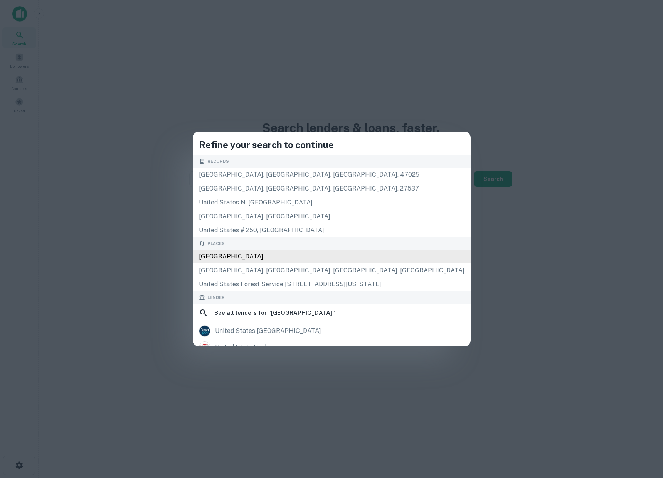
click at [275, 259] on div "[GEOGRAPHIC_DATA]" at bounding box center [332, 256] width 278 height 14
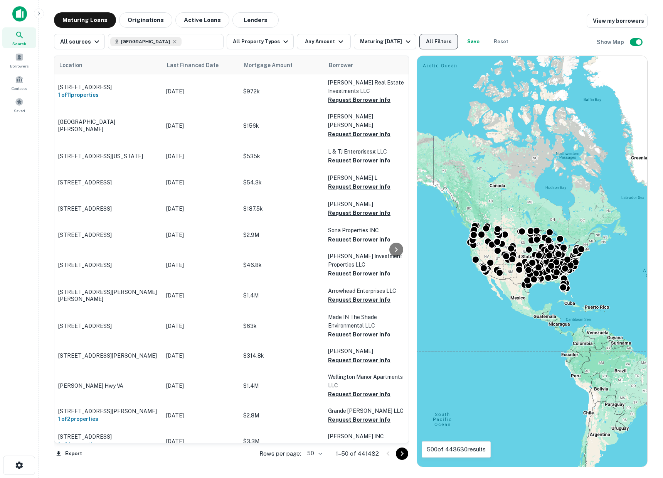
click at [427, 47] on button "All Filters" at bounding box center [439, 41] width 39 height 15
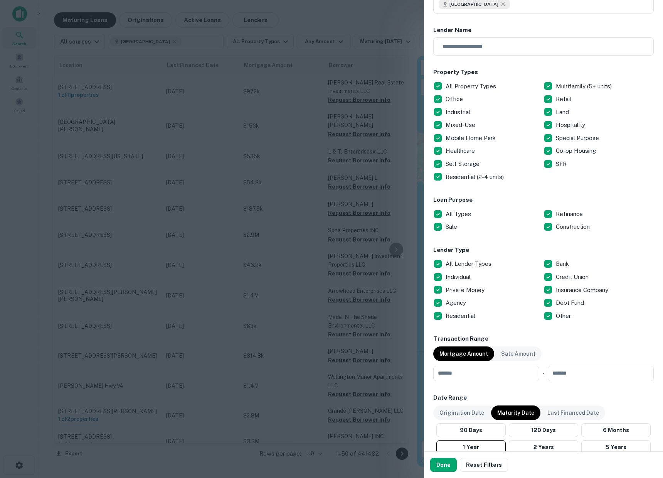
scroll to position [69, 0]
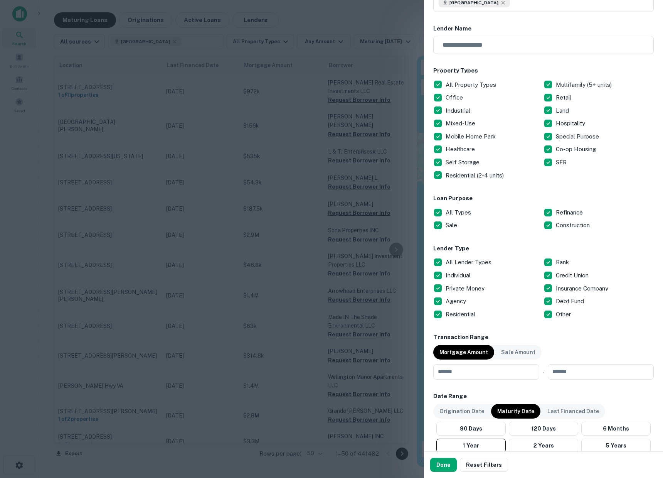
click at [448, 260] on p "All Lender Types" at bounding box center [469, 262] width 47 height 9
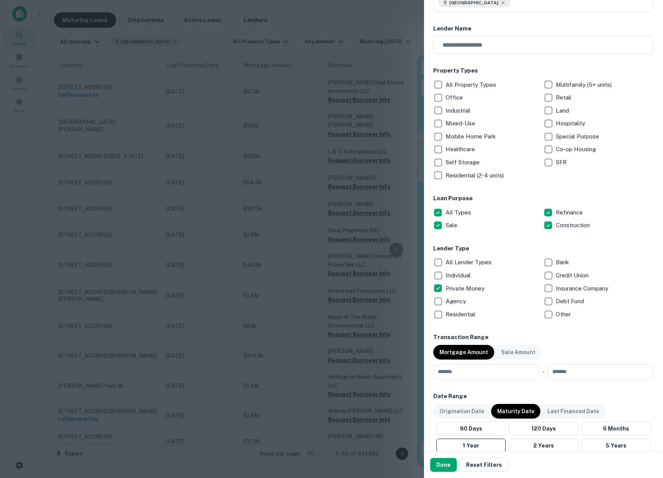
click at [556, 82] on p "Multifamily (5+ units)" at bounding box center [584, 84] width 57 height 9
drag, startPoint x: 459, startPoint y: 381, endPoint x: 459, endPoint y: 377, distance: 4.3
click at [459, 381] on div "Location [GEOGRAPHIC_DATA] ​ Lender Name ​ Property Types All Property Types Mu…" at bounding box center [543, 318] width 221 height 672
click at [458, 373] on input "number" at bounding box center [483, 371] width 101 height 15
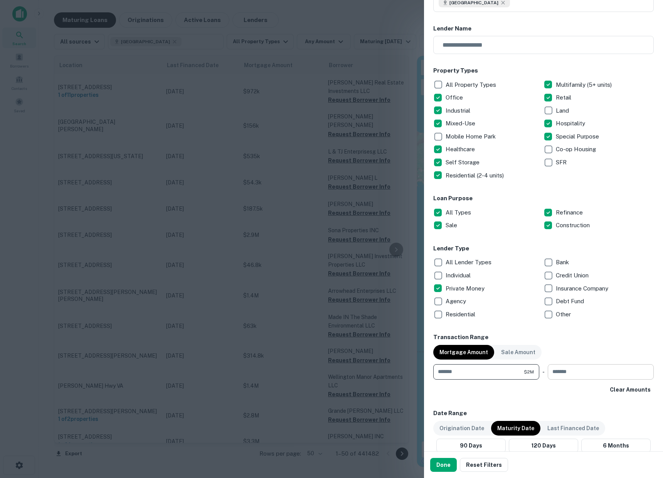
type input "*******"
click at [569, 374] on input "number" at bounding box center [598, 371] width 101 height 15
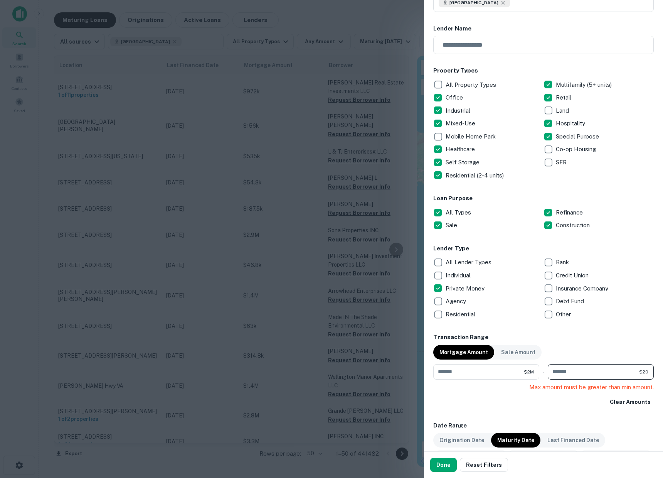
type input "*"
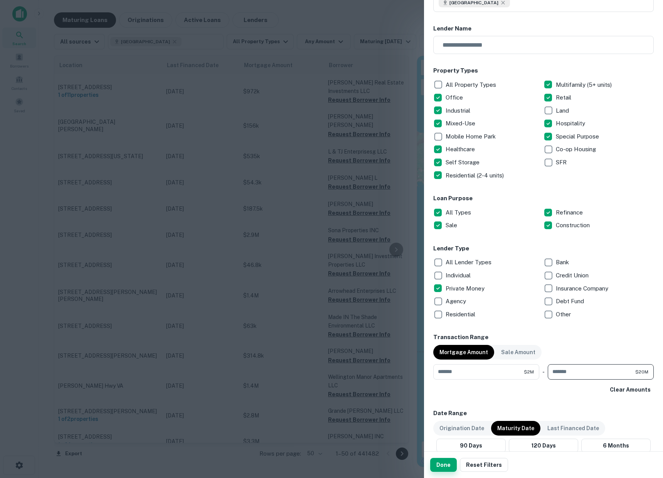
type input "********"
click at [443, 466] on button "Done" at bounding box center [443, 465] width 27 height 14
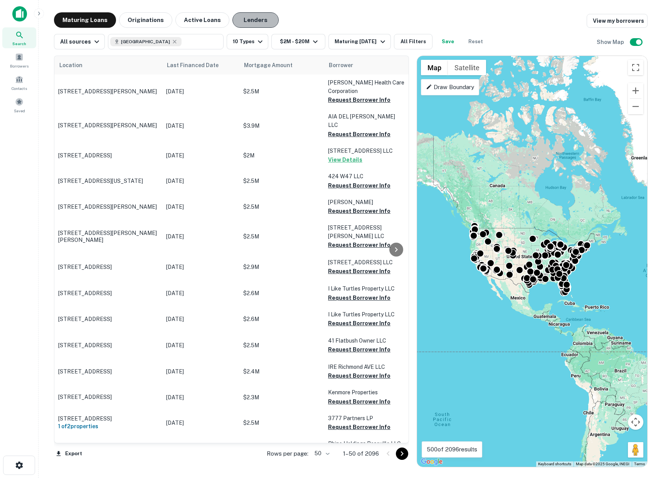
click at [249, 20] on button "Lenders" at bounding box center [256, 19] width 46 height 15
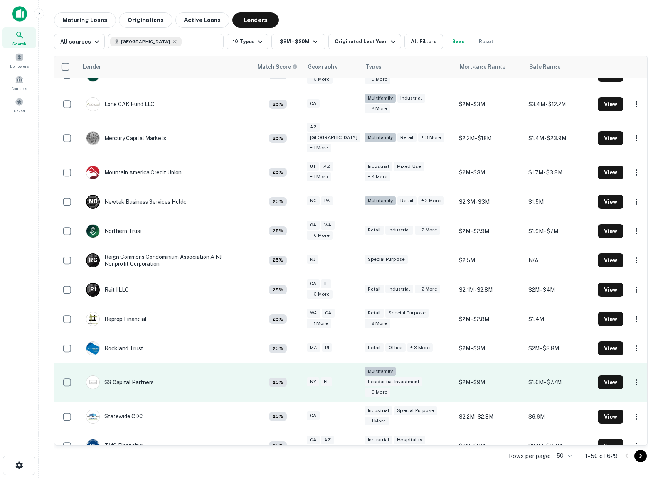
scroll to position [1061, 0]
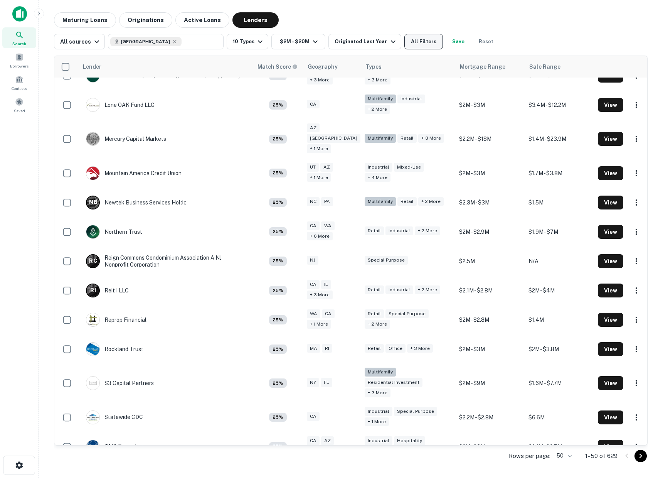
click at [422, 45] on button "All Filters" at bounding box center [424, 41] width 39 height 15
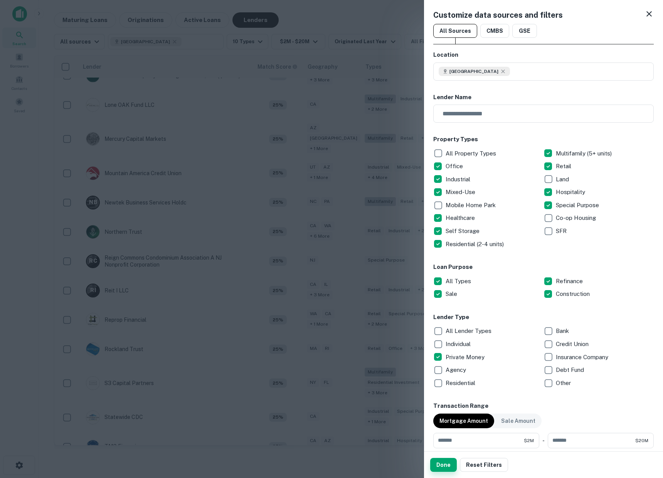
click at [444, 466] on button "Done" at bounding box center [443, 465] width 27 height 14
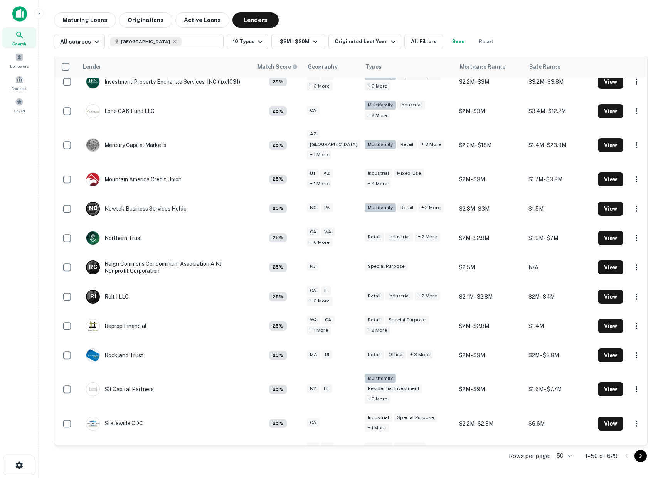
scroll to position [1098, 0]
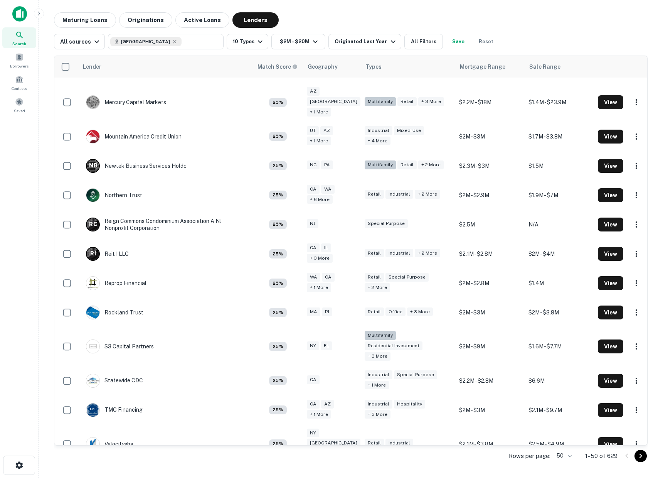
click at [565, 456] on body "Search Borrowers Contacts Saved Maturing Loans Originations Active Loans Lender…" at bounding box center [331, 239] width 663 height 478
click at [565, 451] on li "200" at bounding box center [564, 448] width 26 height 14
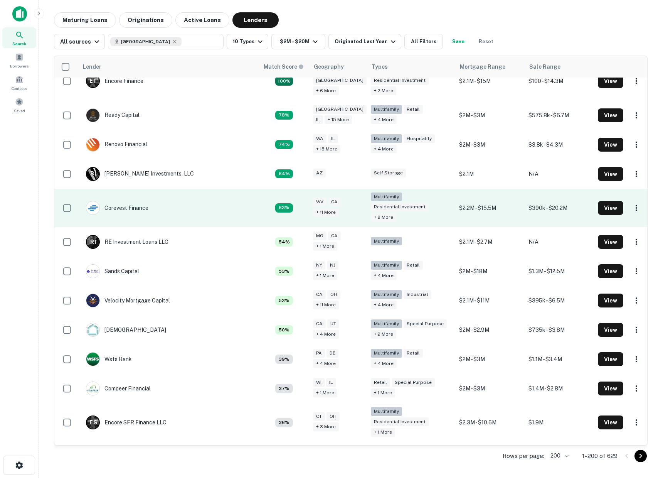
scroll to position [19, 0]
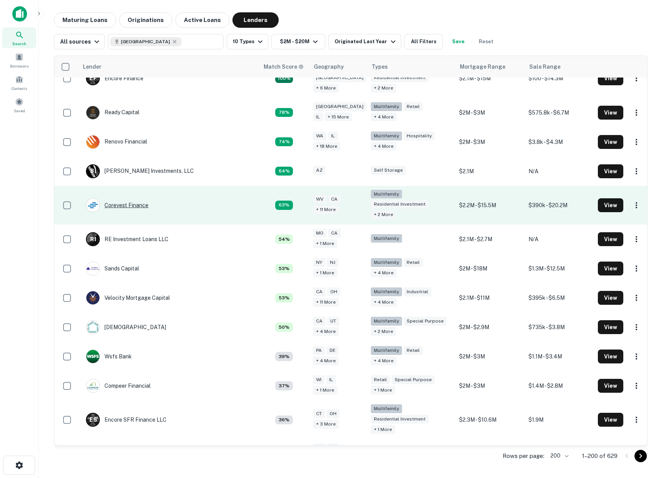
click at [118, 204] on div "Corevest Finance" at bounding box center [117, 205] width 62 height 14
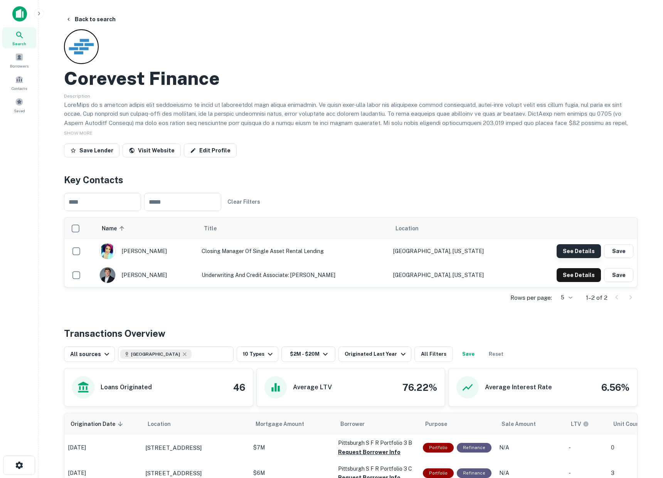
click at [581, 253] on button "See Details" at bounding box center [579, 251] width 44 height 14
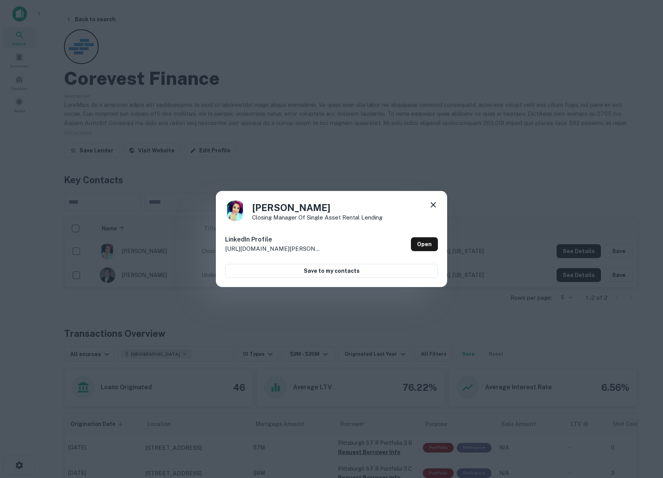
click at [513, 206] on div "[PERSON_NAME] Closing Manager of Single Asset Rental Lending LinkedIn Profile […" at bounding box center [331, 239] width 663 height 478
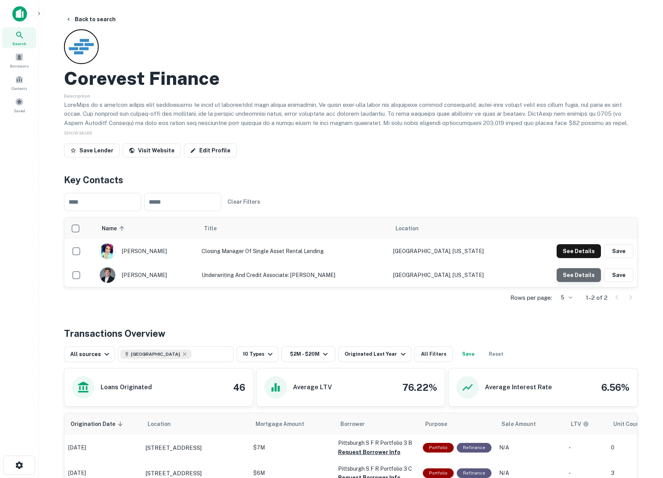
click at [583, 258] on button "See Details" at bounding box center [579, 251] width 44 height 14
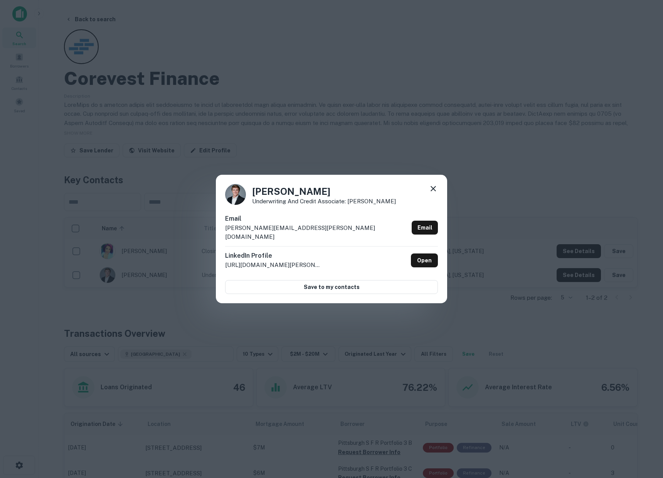
click at [255, 118] on div "[PERSON_NAME] Underwriting and Credit Associate: [PERSON_NAME] [PERSON_NAME] [P…" at bounding box center [331, 239] width 663 height 478
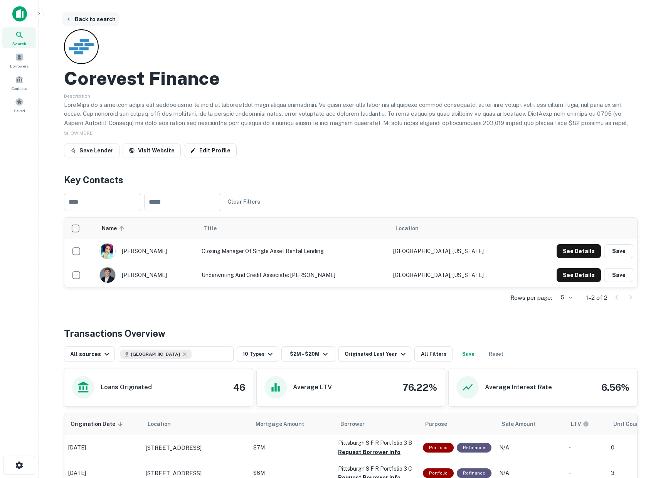
click at [80, 22] on button "Back to search" at bounding box center [90, 19] width 56 height 14
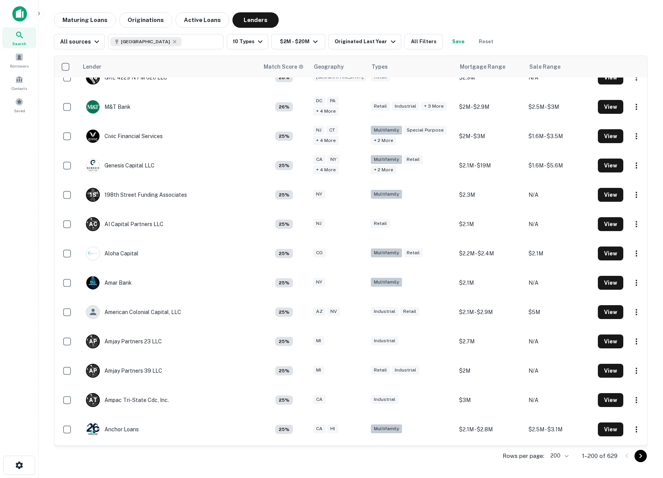
scroll to position [498, 0]
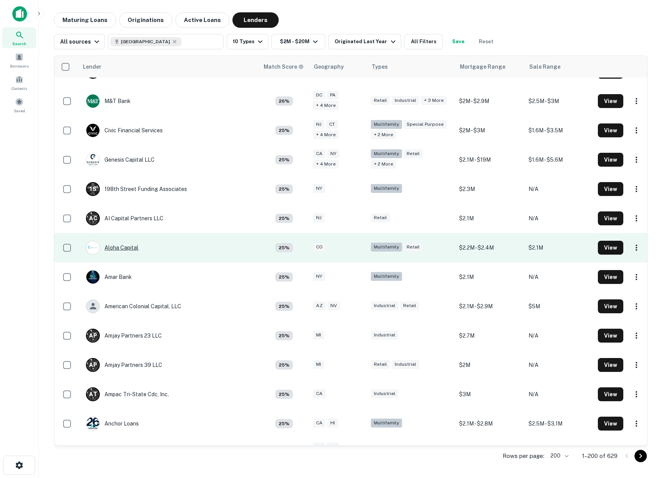
click at [123, 241] on div "Aloha Capital" at bounding box center [112, 248] width 52 height 14
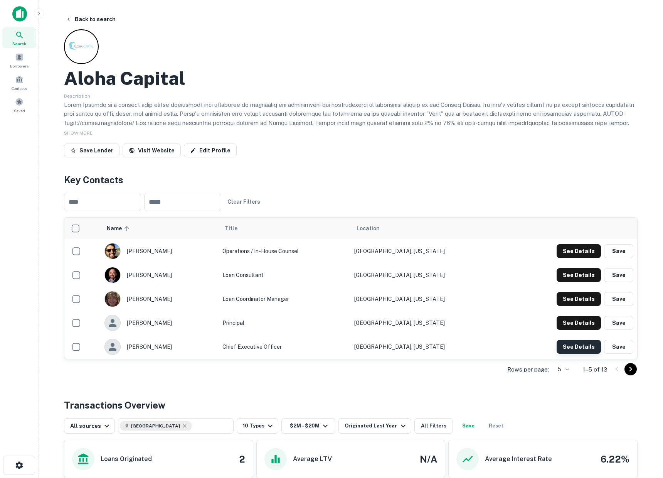
click at [582, 258] on button "See Details" at bounding box center [579, 251] width 44 height 14
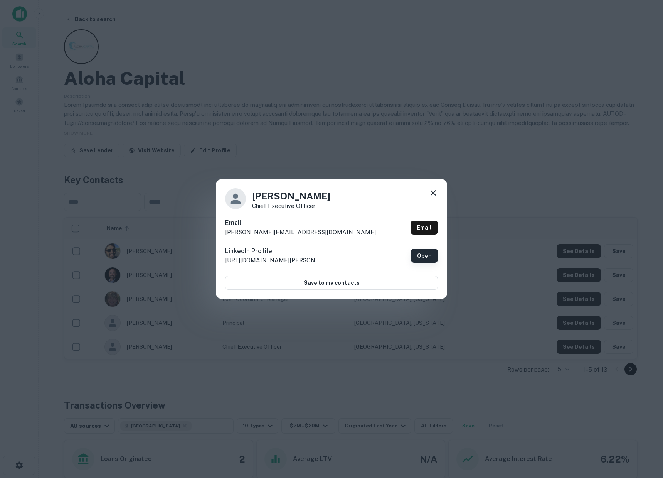
click at [421, 258] on link "Open" at bounding box center [424, 256] width 27 height 14
click at [421, 256] on link "Open" at bounding box center [424, 256] width 27 height 14
click at [199, 138] on div "[PERSON_NAME] Chief Executive Officer Email [PERSON_NAME][EMAIL_ADDRESS][DOMAIN…" at bounding box center [331, 239] width 663 height 478
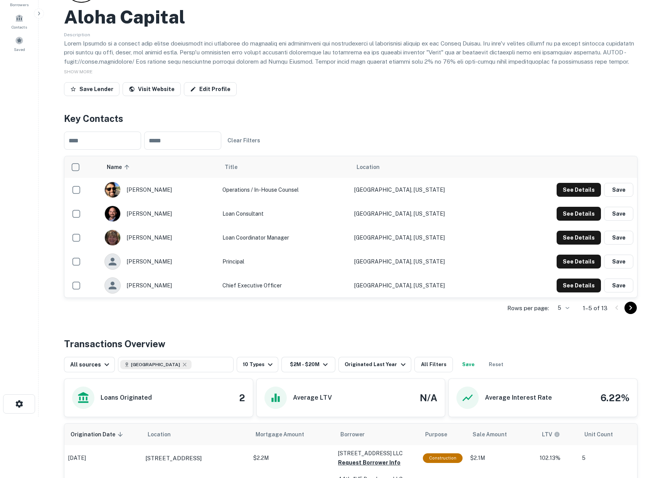
scroll to position [60, 0]
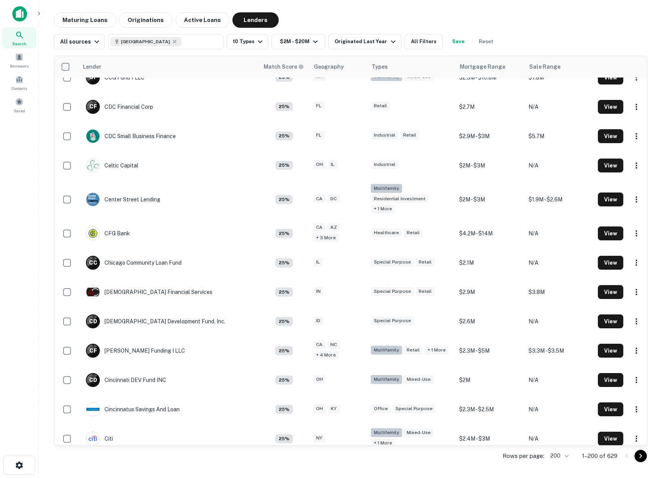
scroll to position [1628, 0]
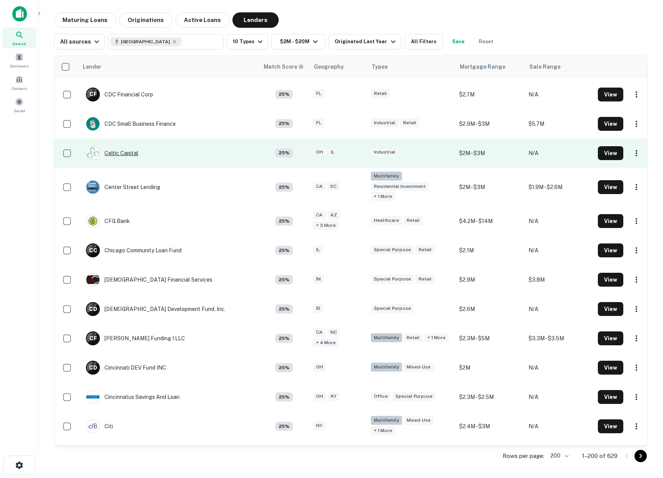
click at [131, 146] on div "Celtic Capital" at bounding box center [112, 153] width 52 height 14
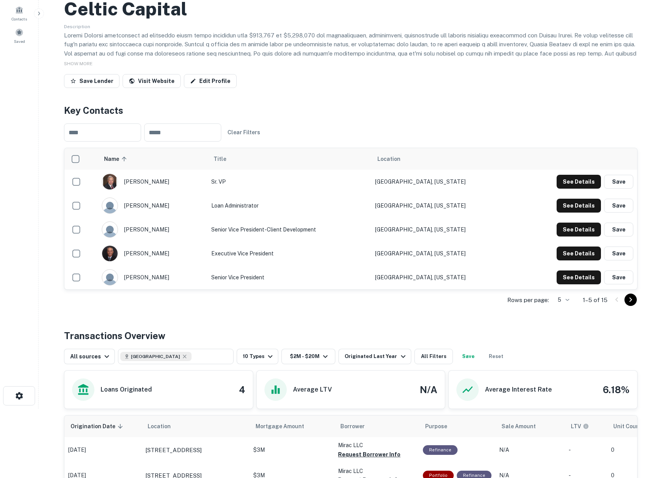
scroll to position [69, 0]
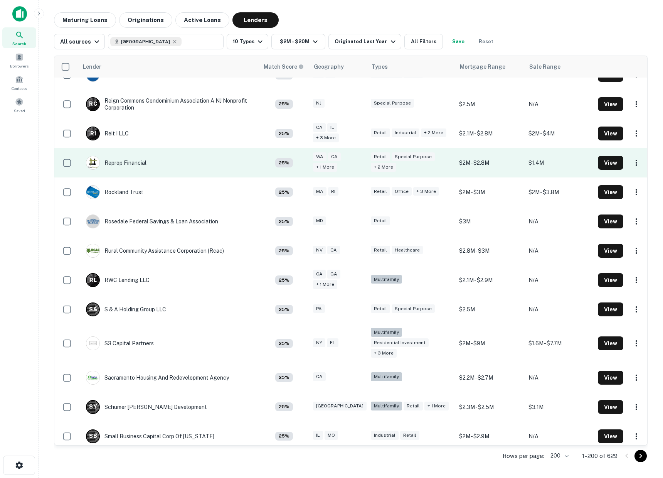
scroll to position [4789, 0]
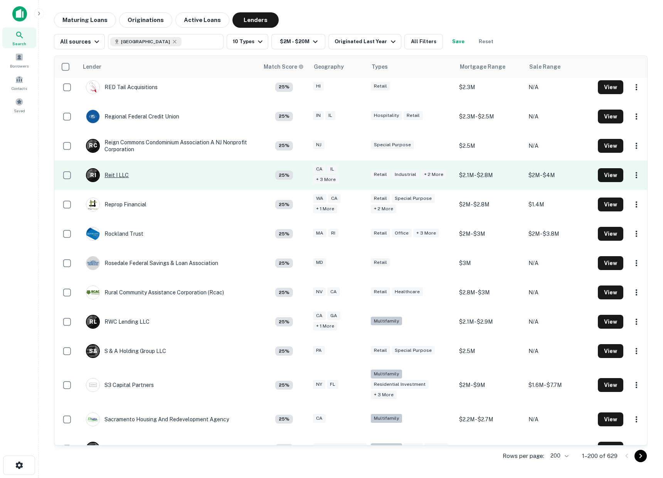
click at [116, 168] on div "R I Reit I LLC" at bounding box center [107, 175] width 43 height 14
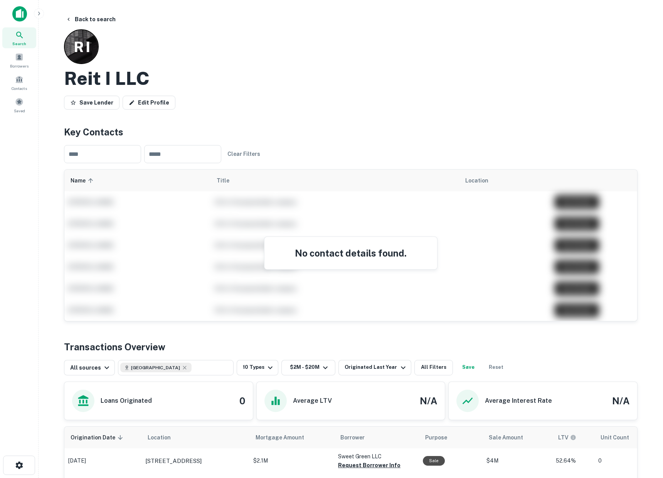
click at [107, 82] on h2 "Reit I LLC" at bounding box center [107, 78] width 86 height 22
copy div "Reit I LLC Save Lender Edit Profile"
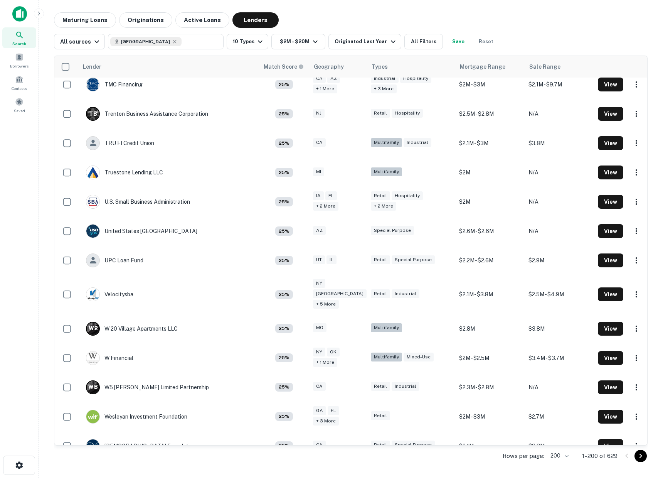
scroll to position [5570, 0]
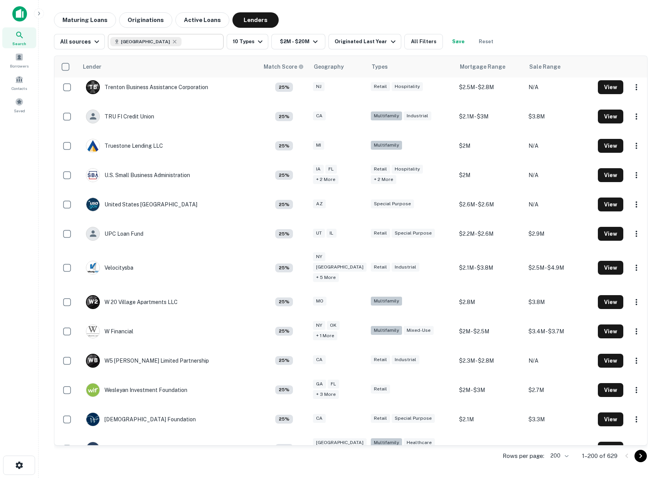
click at [158, 41] on div "[GEOGRAPHIC_DATA]" at bounding box center [145, 41] width 71 height 9
type input "**********"
click at [153, 41] on input "**********" at bounding box center [159, 41] width 98 height 11
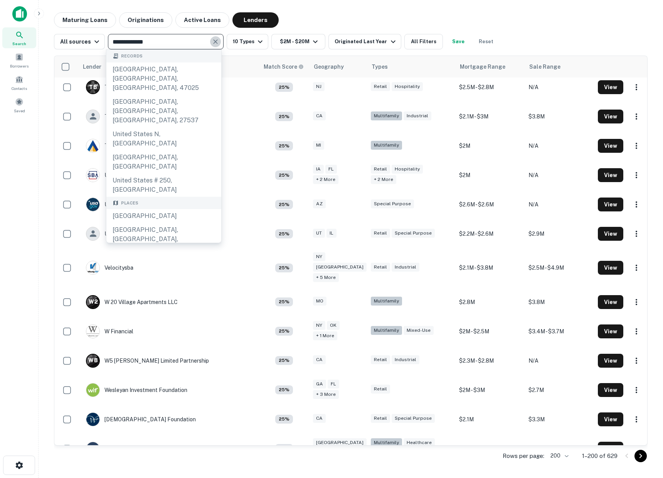
click at [213, 43] on icon "Clear" at bounding box center [215, 41] width 5 height 5
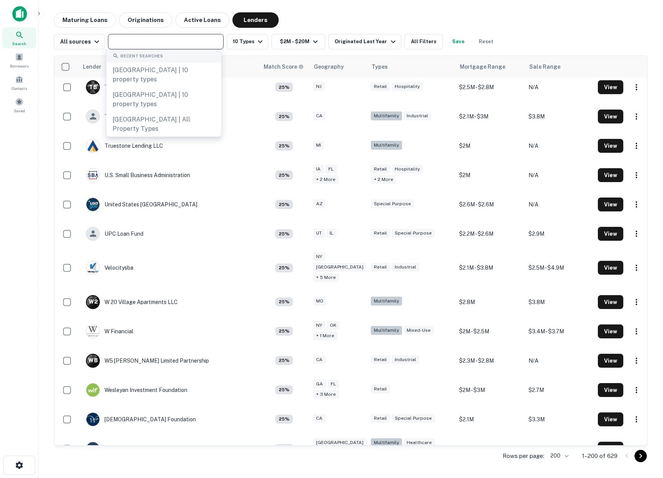
click at [196, 42] on input "text" at bounding box center [165, 41] width 110 height 11
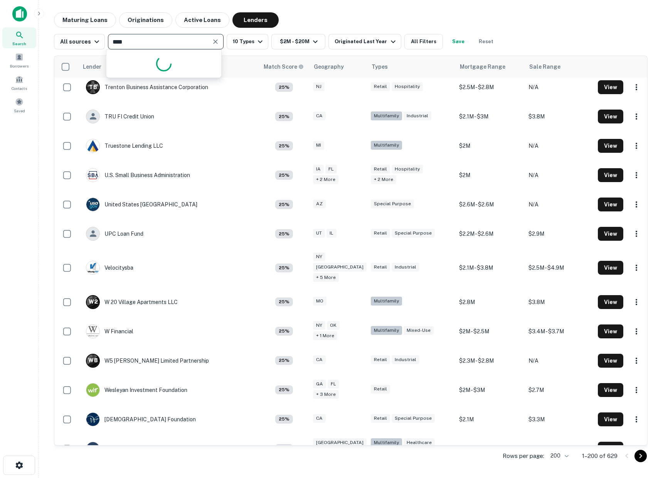
type input "*****"
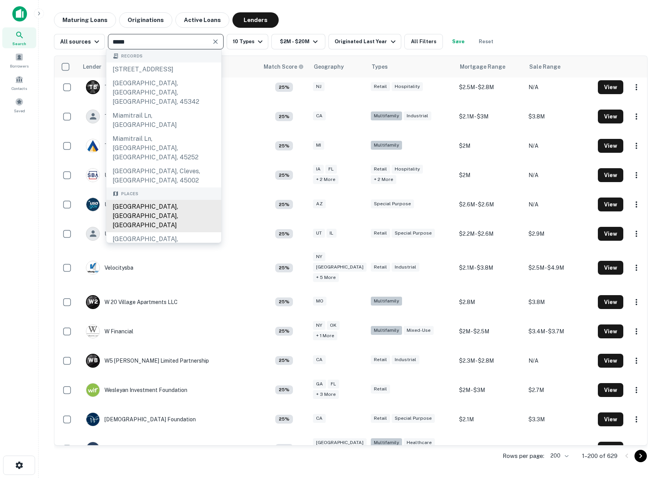
click at [134, 200] on div "[GEOGRAPHIC_DATA], [GEOGRAPHIC_DATA], [GEOGRAPHIC_DATA]" at bounding box center [163, 216] width 115 height 32
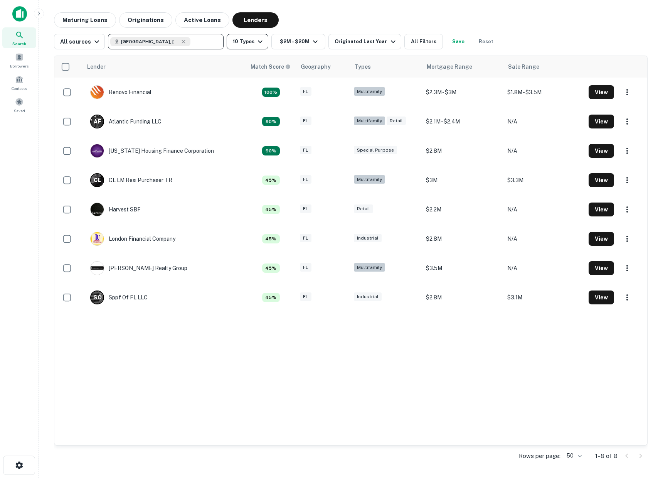
click at [248, 45] on button "10 Types" at bounding box center [248, 41] width 42 height 15
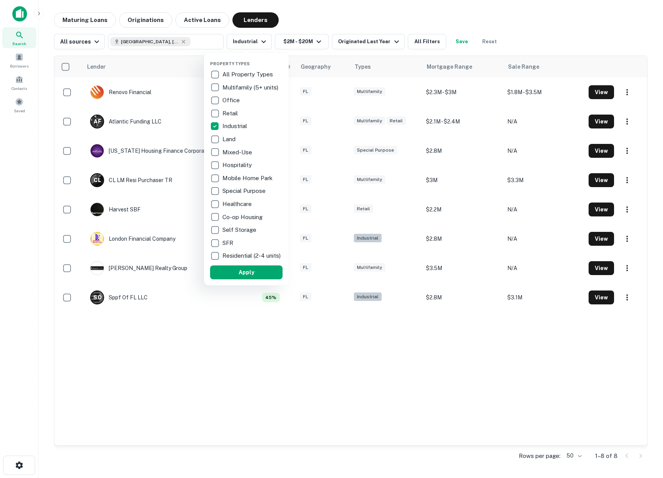
drag, startPoint x: 247, startPoint y: 270, endPoint x: 305, endPoint y: 200, distance: 90.7
click at [247, 270] on button "Apply" at bounding box center [246, 272] width 72 height 14
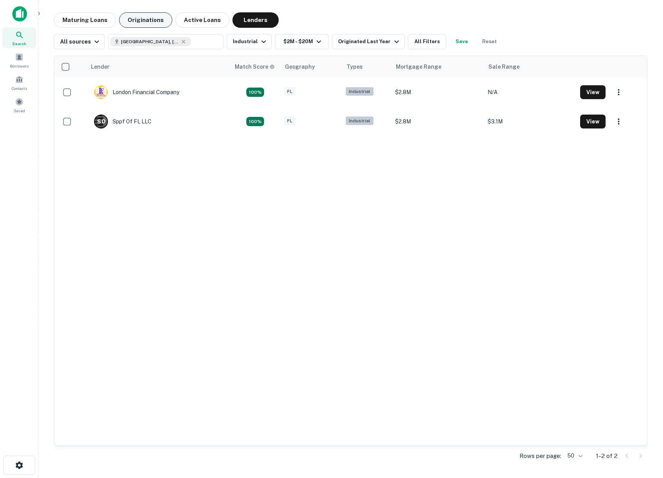
click at [159, 20] on button "Originations" at bounding box center [145, 19] width 53 height 15
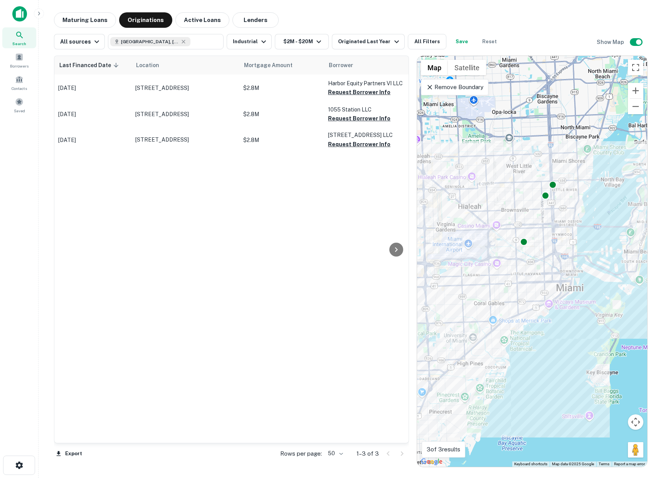
click at [431, 86] on icon at bounding box center [430, 87] width 5 height 5
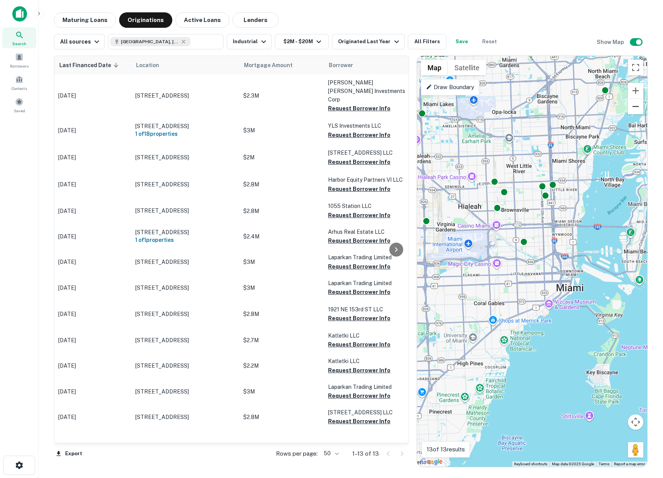
click at [637, 107] on button "Zoom out" at bounding box center [635, 106] width 15 height 15
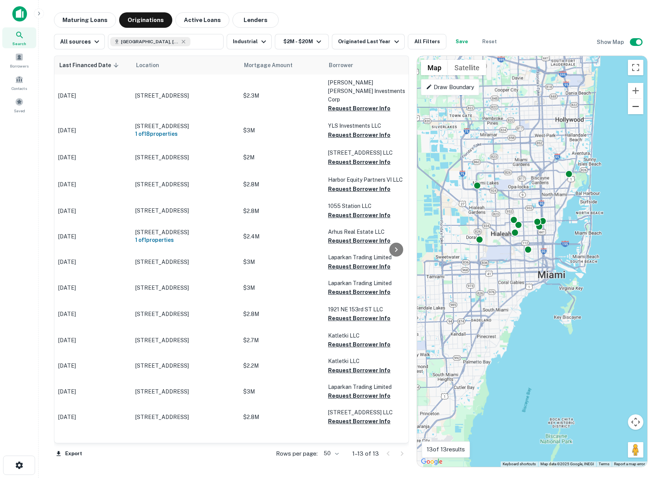
click at [637, 107] on button "Zoom out" at bounding box center [635, 106] width 15 height 15
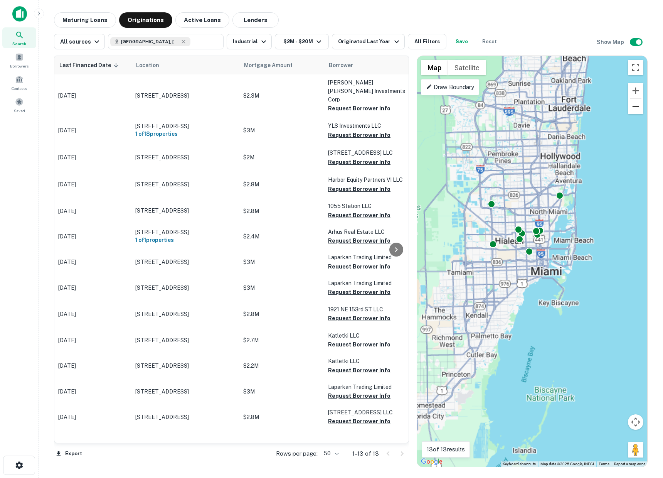
click at [637, 107] on button "Zoom out" at bounding box center [635, 106] width 15 height 15
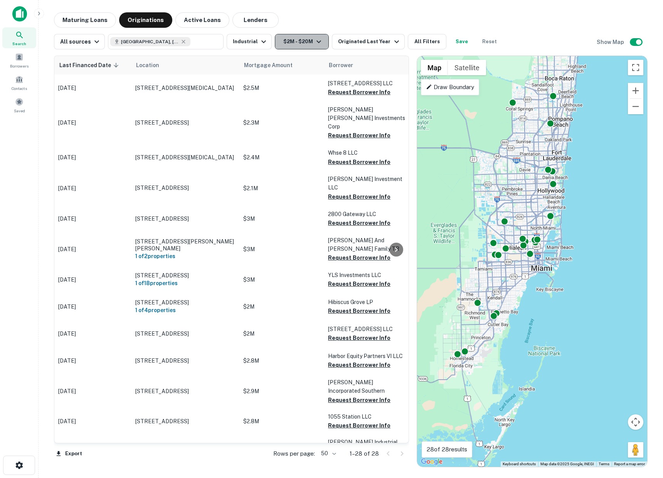
click at [296, 40] on button "$2M - $20M" at bounding box center [302, 41] width 54 height 15
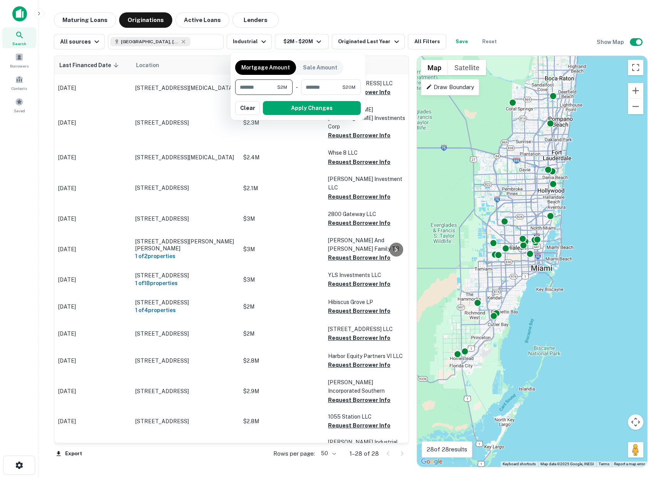
drag, startPoint x: 238, startPoint y: 15, endPoint x: 247, endPoint y: 20, distance: 9.7
click at [241, 17] on div at bounding box center [331, 239] width 663 height 478
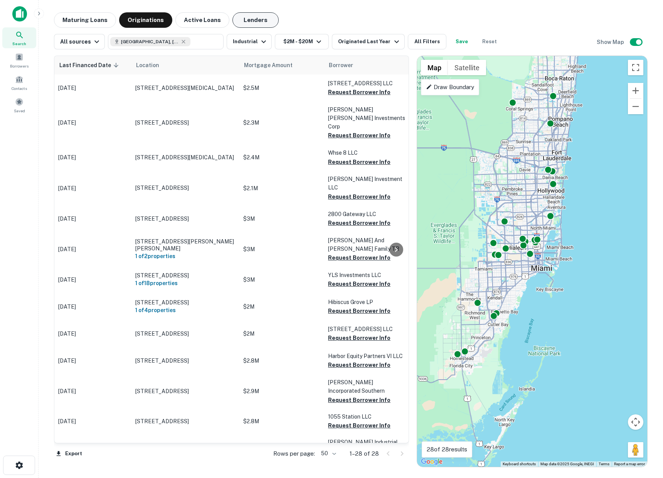
click at [247, 20] on button "Lenders" at bounding box center [256, 19] width 46 height 15
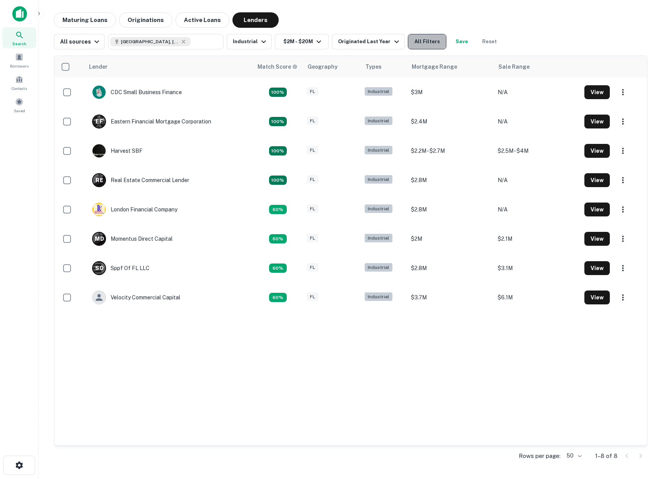
click at [408, 42] on button "All Filters" at bounding box center [427, 41] width 39 height 15
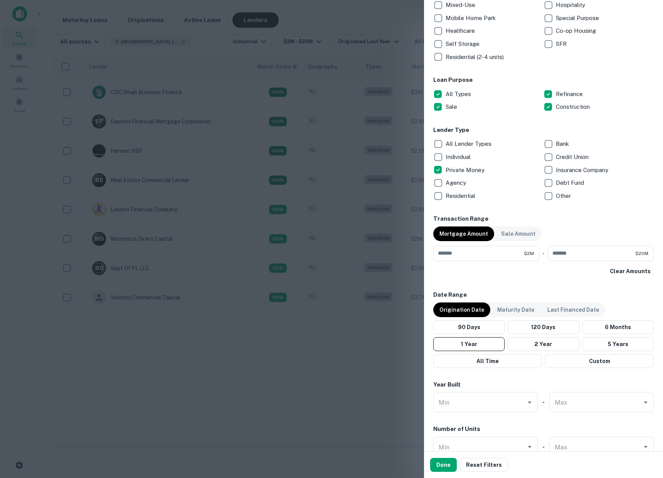
scroll to position [262, 0]
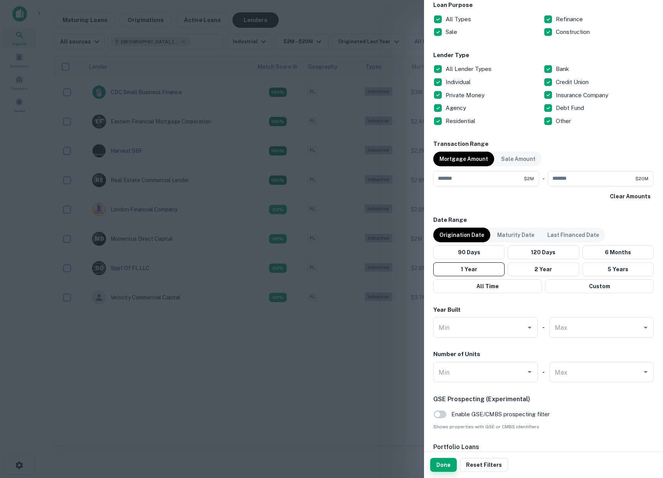
click at [447, 465] on button "Done" at bounding box center [443, 465] width 27 height 14
